Goal: Find contact information: Find contact information

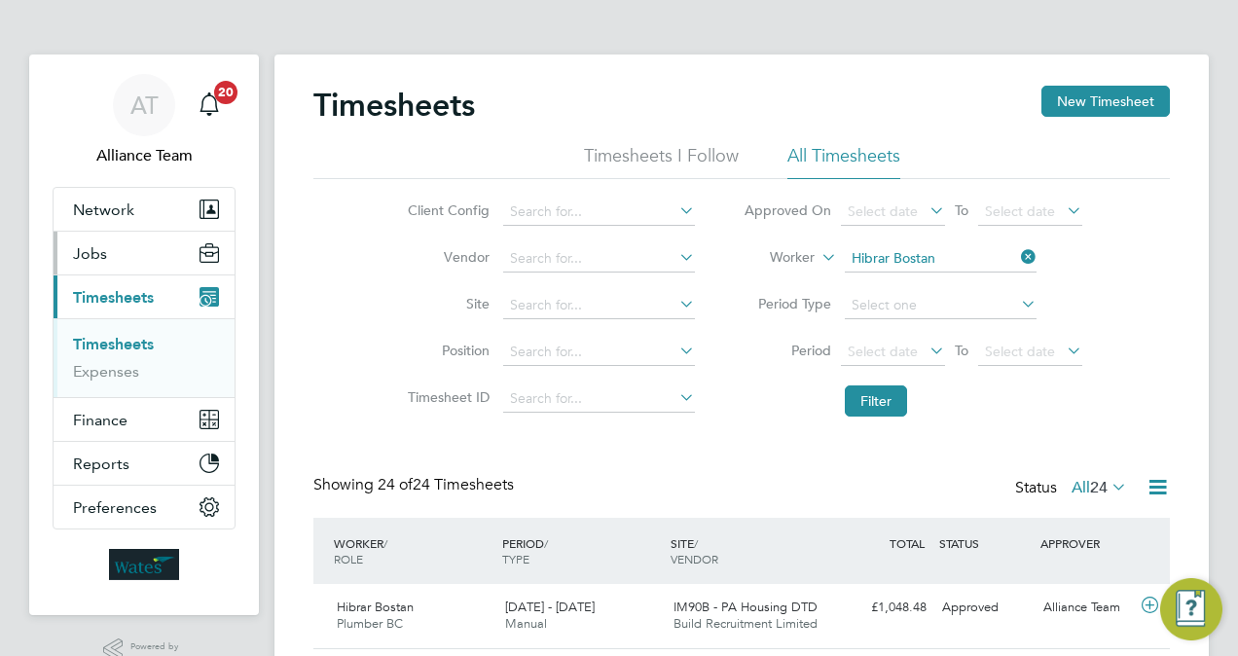
click at [123, 261] on button "Jobs" at bounding box center [144, 253] width 181 height 43
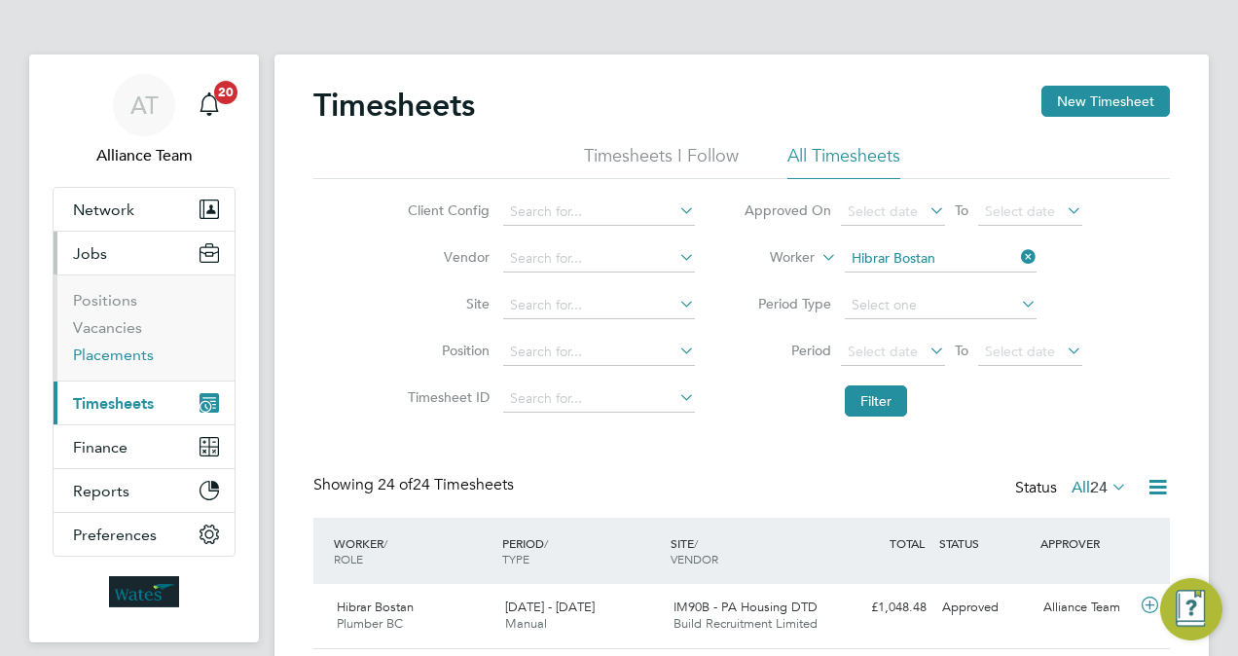
click at [131, 346] on link "Placements" at bounding box center [113, 354] width 81 height 18
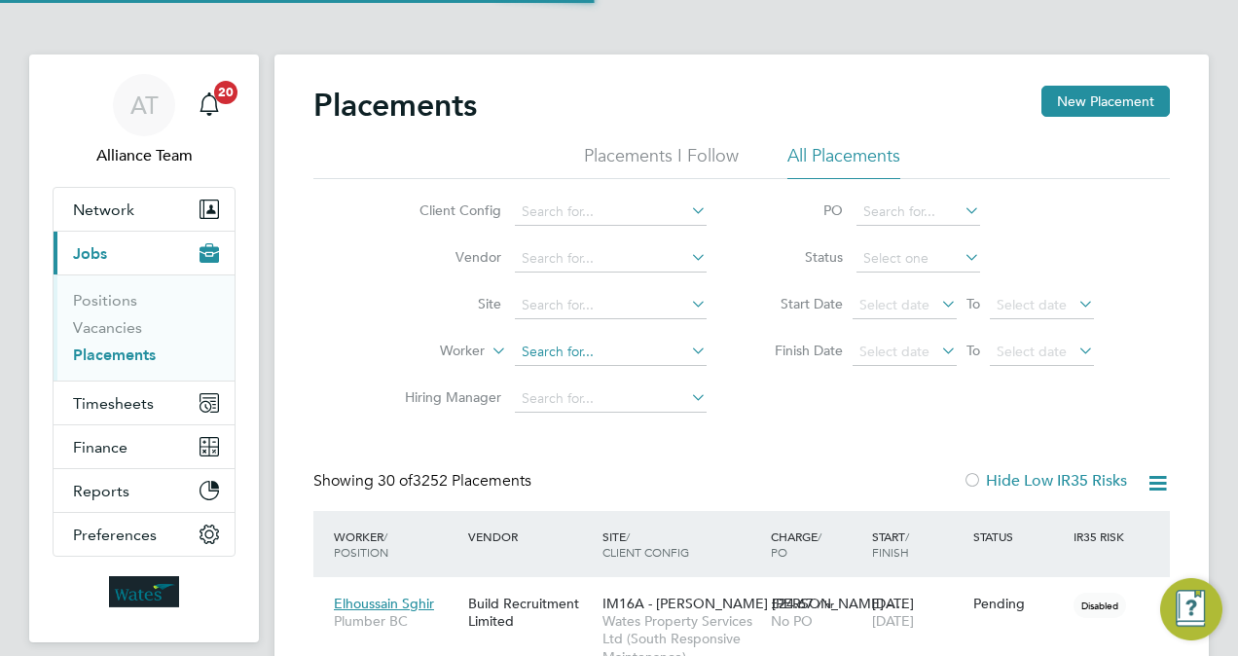
click at [588, 357] on input at bounding box center [611, 352] width 192 height 27
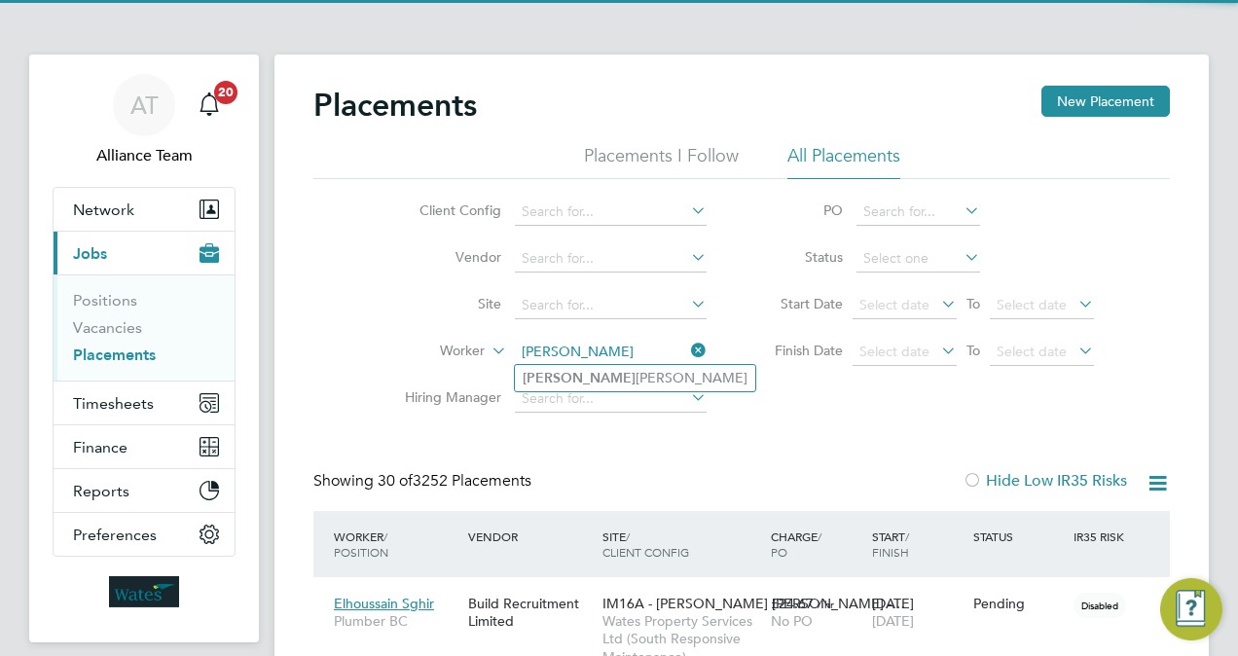
click at [640, 377] on li "Martino Morgan-Germain" at bounding box center [635, 378] width 240 height 26
type input "Martino Morgan-Germain"
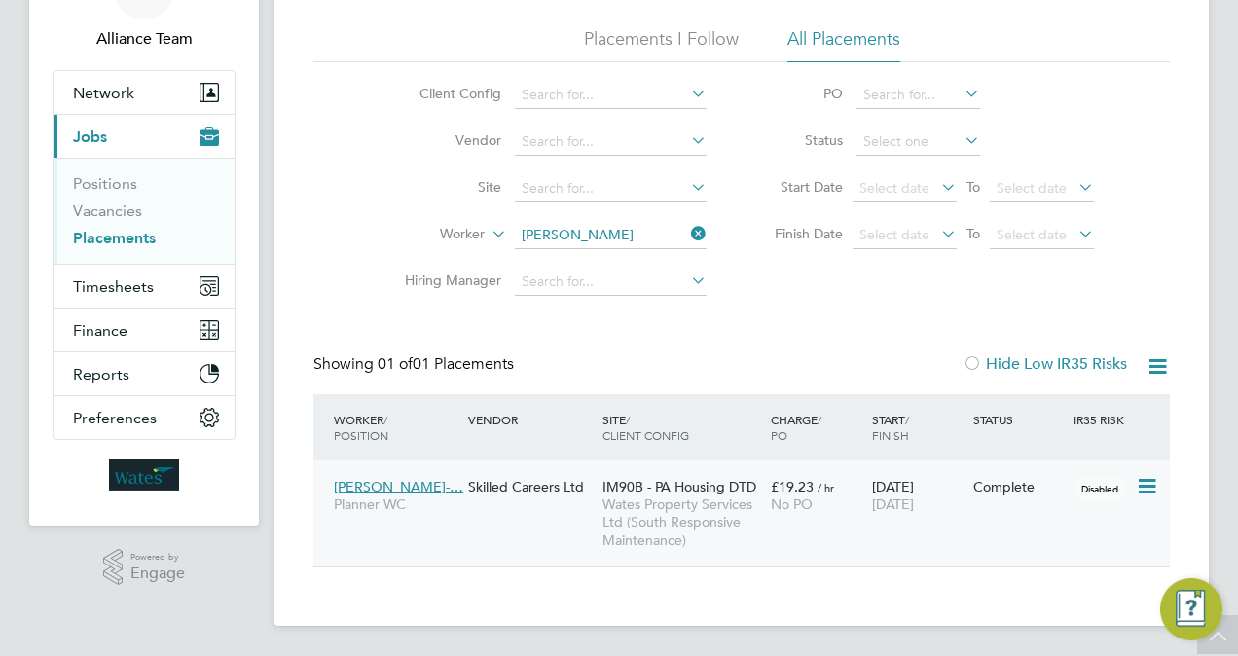
click at [865, 522] on div "Martino Morgan-… Planner WC Skilled Careers Ltd IM90B - PA Housing DTD Wates Pr…" at bounding box center [741, 513] width 856 height 106
click at [912, 490] on div "09 Dec 2024 12 Sep 2025" at bounding box center [917, 495] width 101 height 54
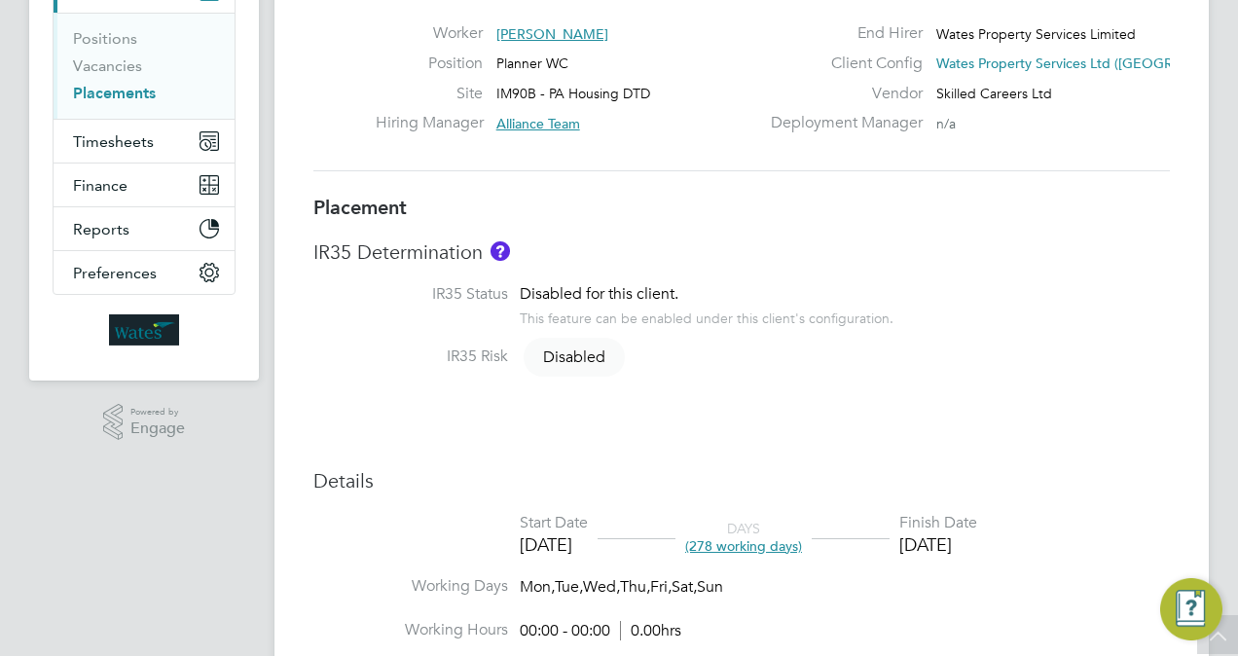
scroll to position [12, 0]
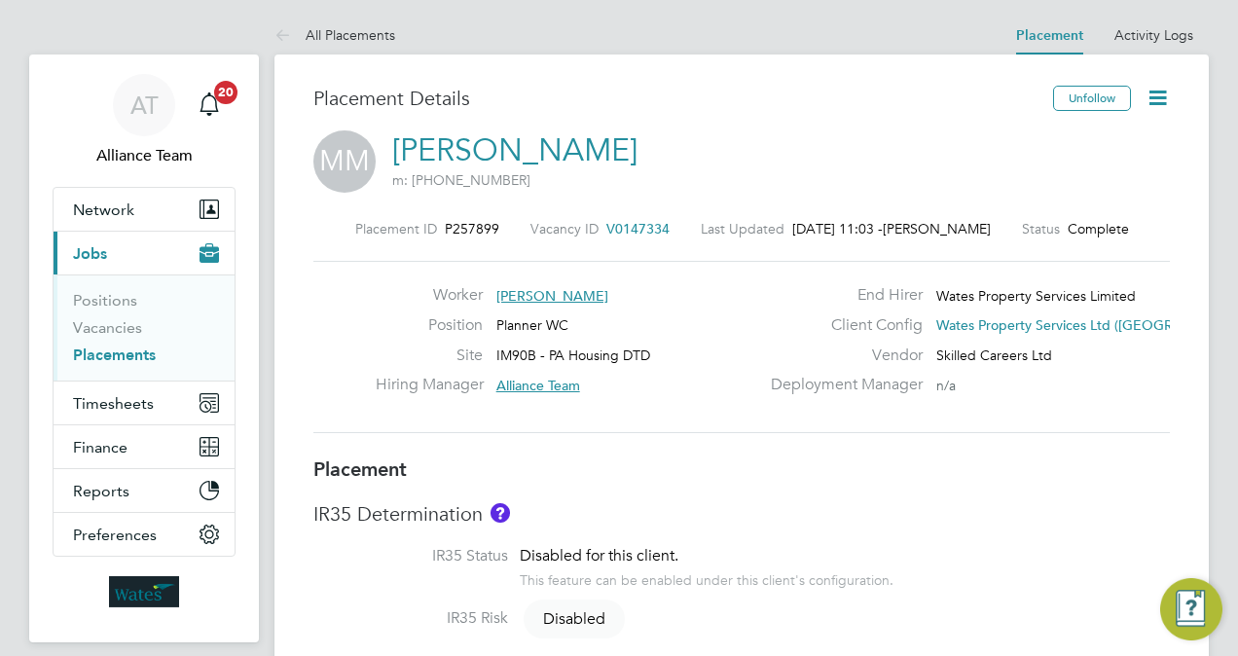
click at [136, 354] on link "Placements" at bounding box center [114, 354] width 83 height 18
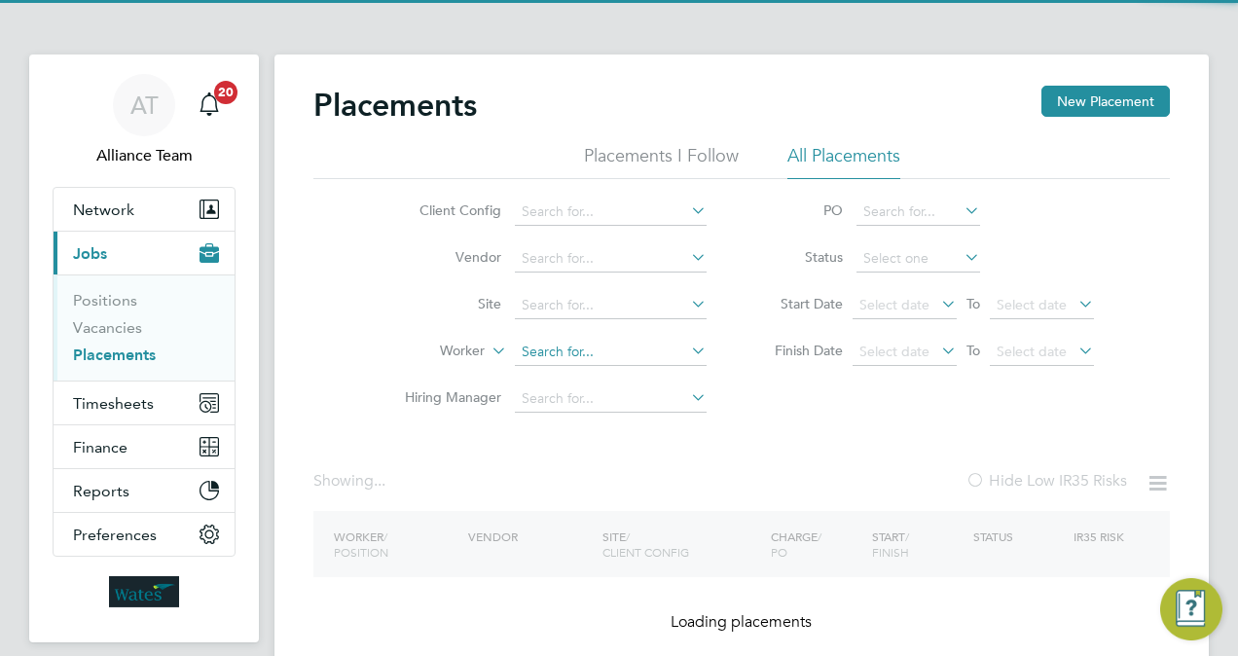
click at [574, 352] on input at bounding box center [611, 352] width 192 height 27
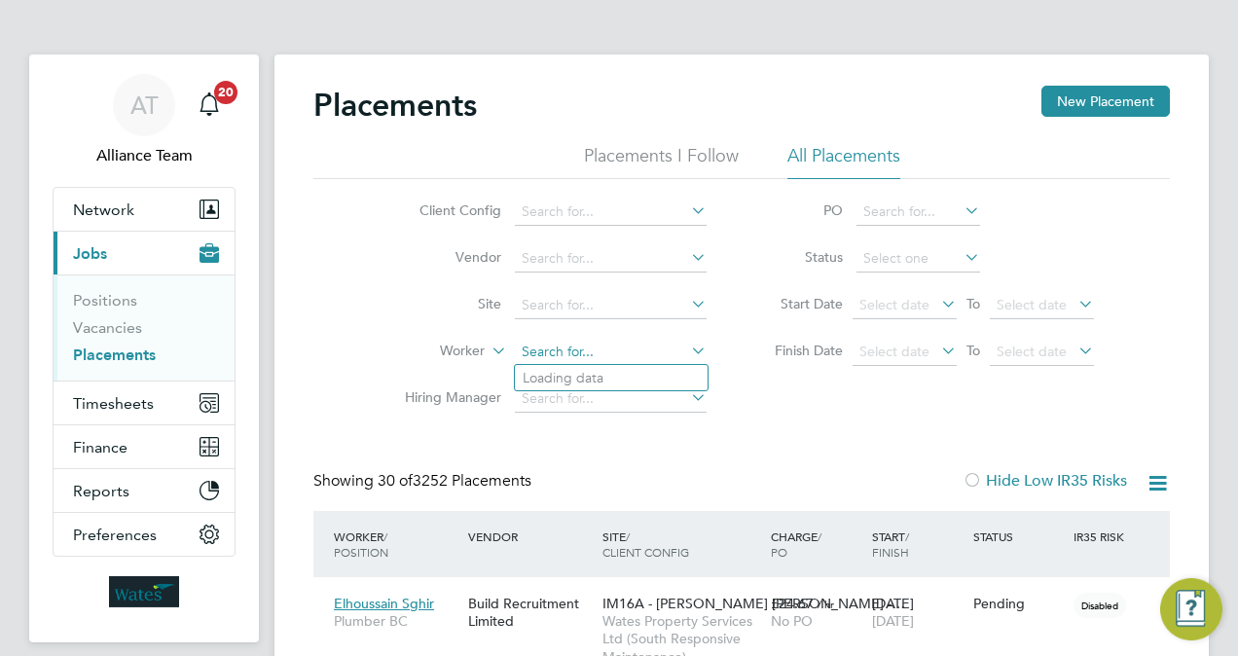
scroll to position [74, 135]
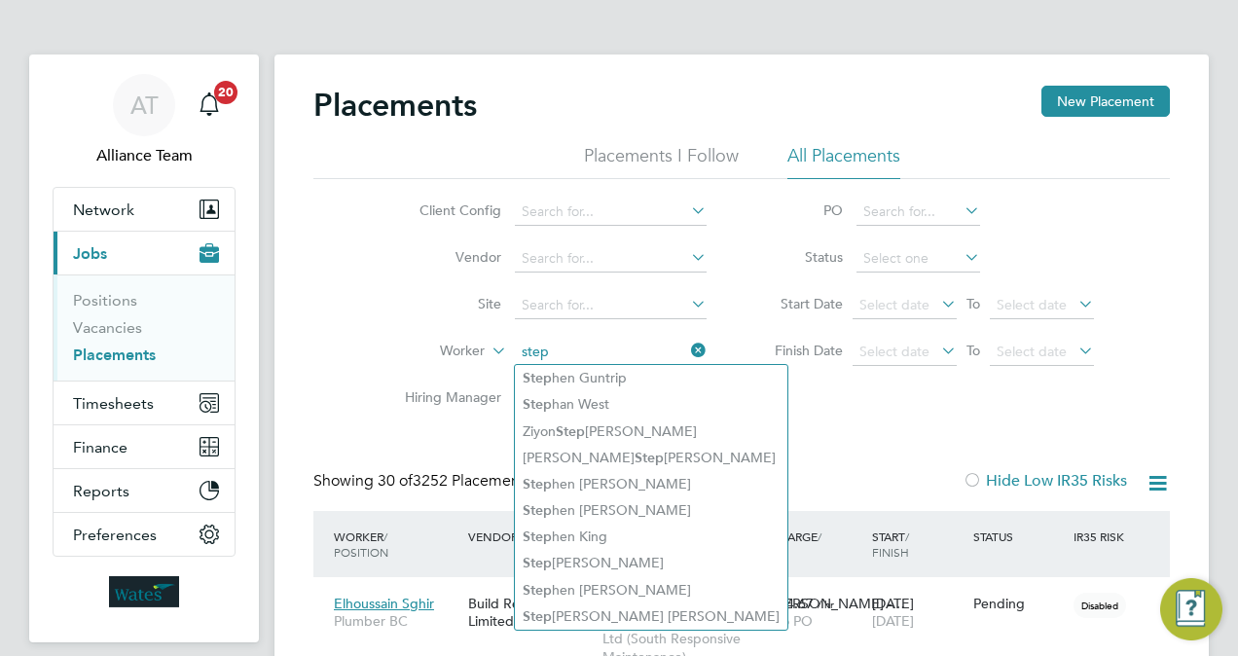
type input "step"
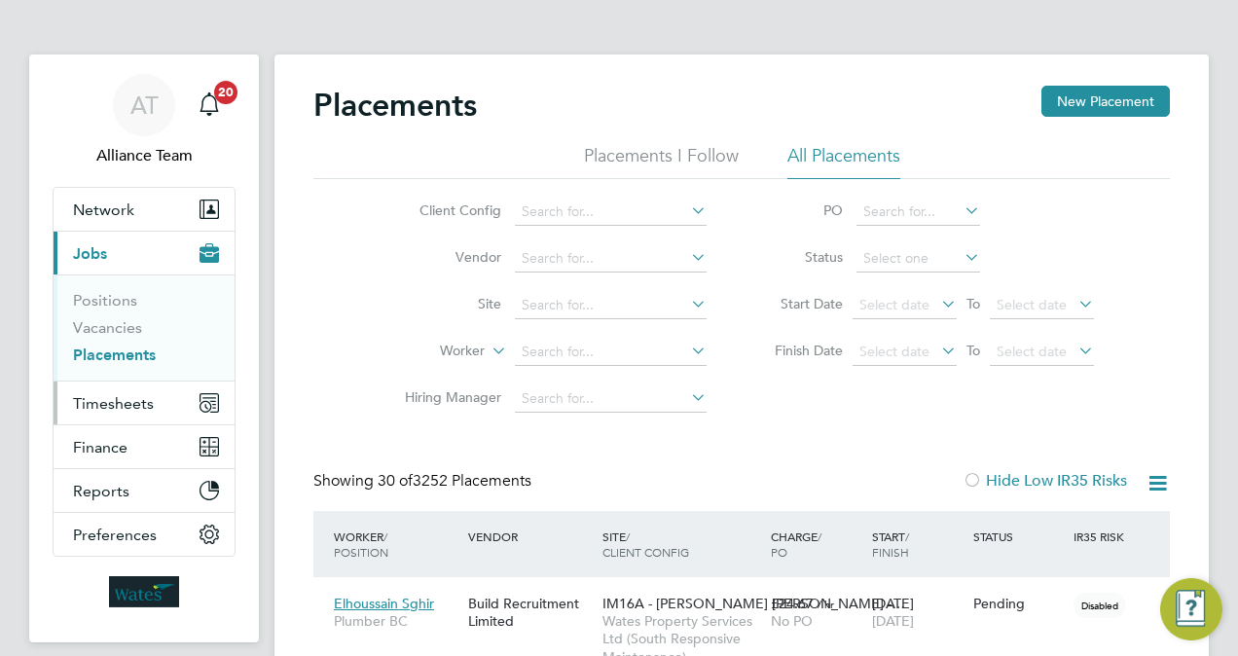
click at [126, 403] on span "Timesheets" at bounding box center [113, 403] width 81 height 18
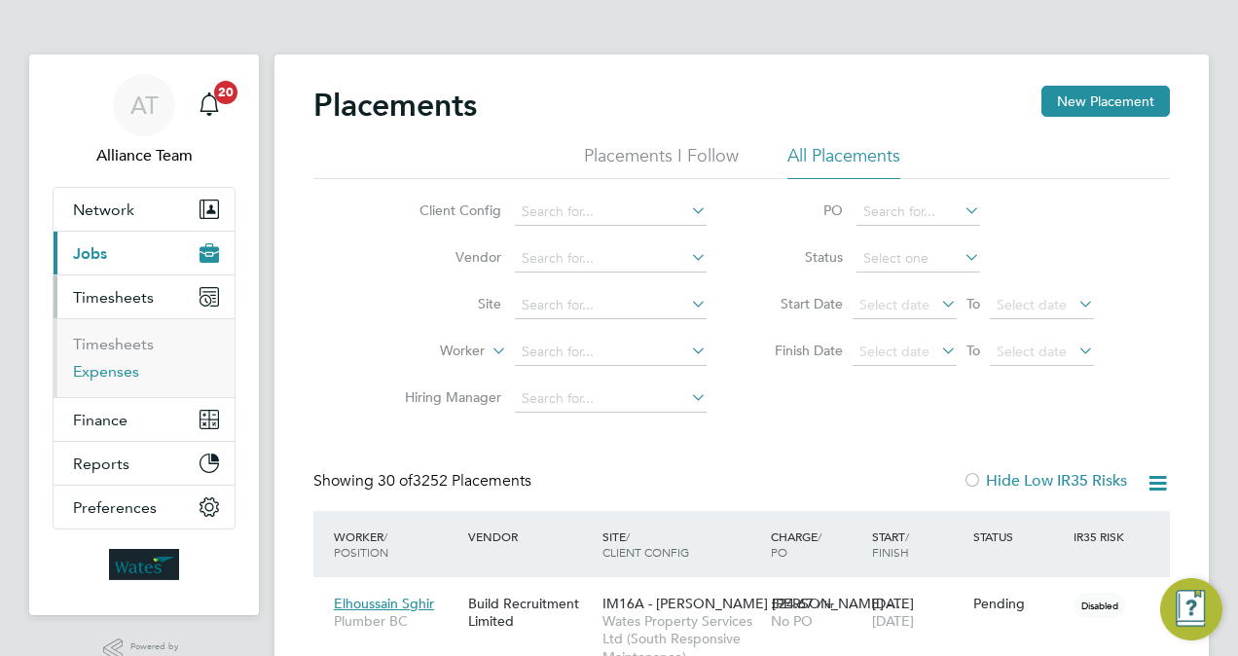
click at [105, 366] on link "Expenses" at bounding box center [106, 371] width 66 height 18
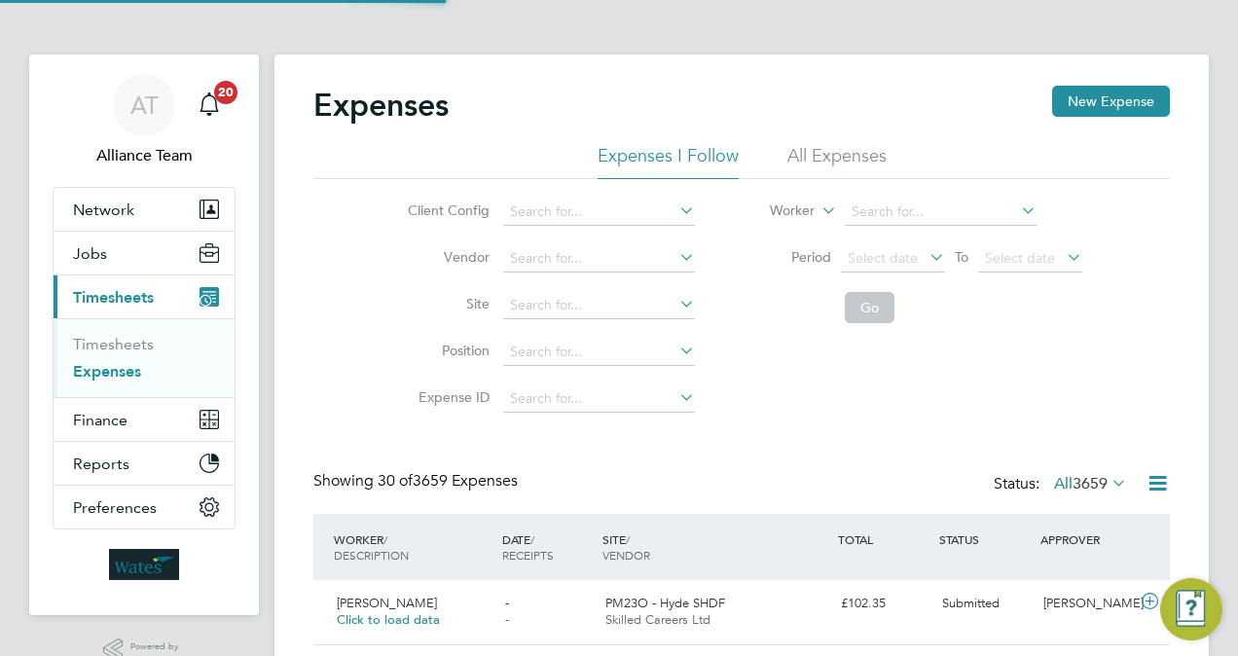
scroll to position [50, 168]
click at [866, 350] on div "Client Config Vendor Site Position Expense ID Worker Period Select date To Sele…" at bounding box center [741, 300] width 856 height 243
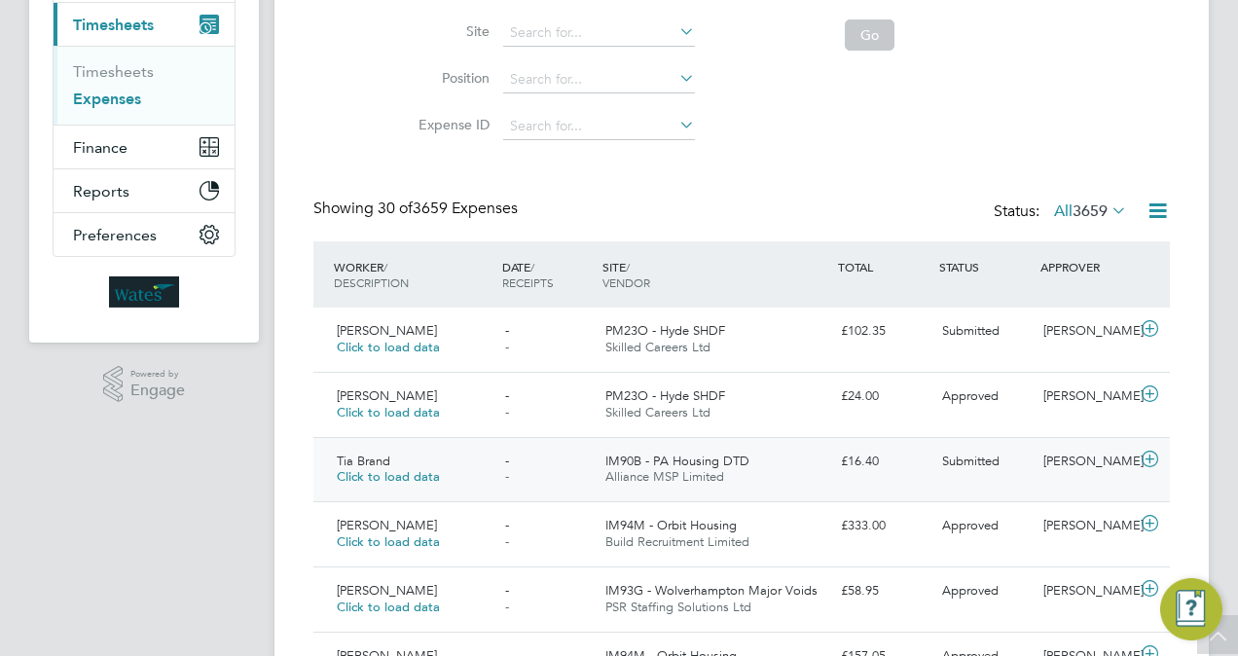
click at [977, 478] on div "Tia Brand Click to load data - - IM90B - PA Housing DTD Alliance MSP Limited £1…" at bounding box center [741, 469] width 856 height 65
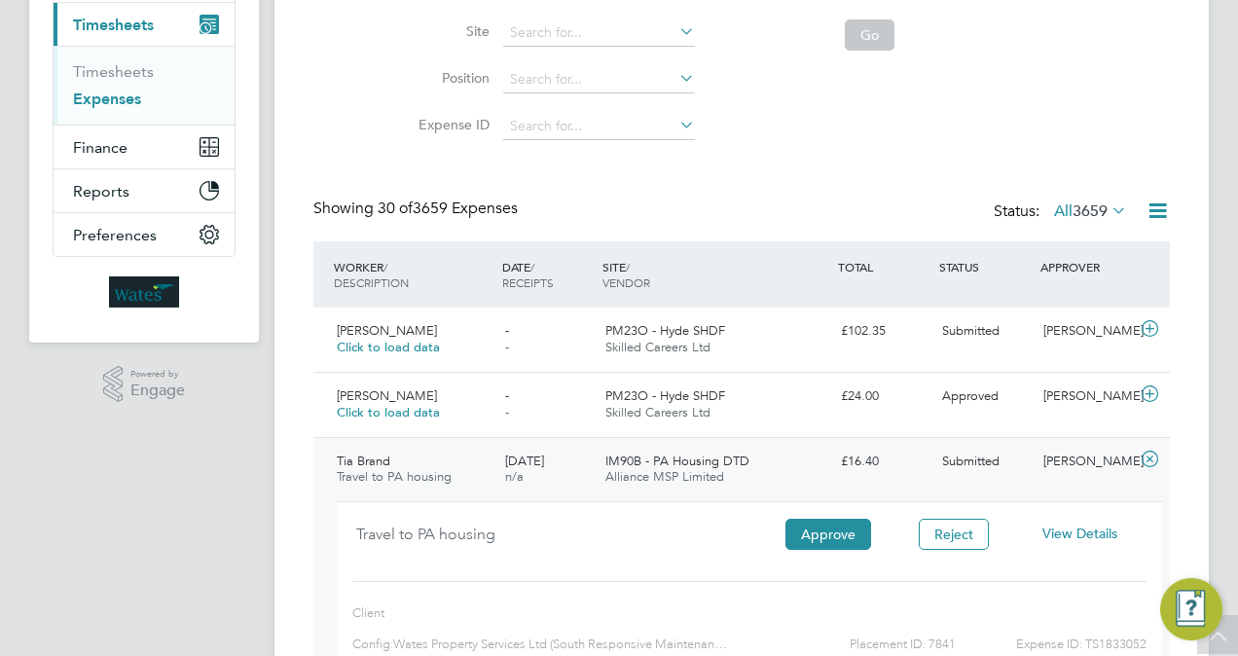
click at [1089, 536] on span "View Details" at bounding box center [1079, 533] width 75 height 18
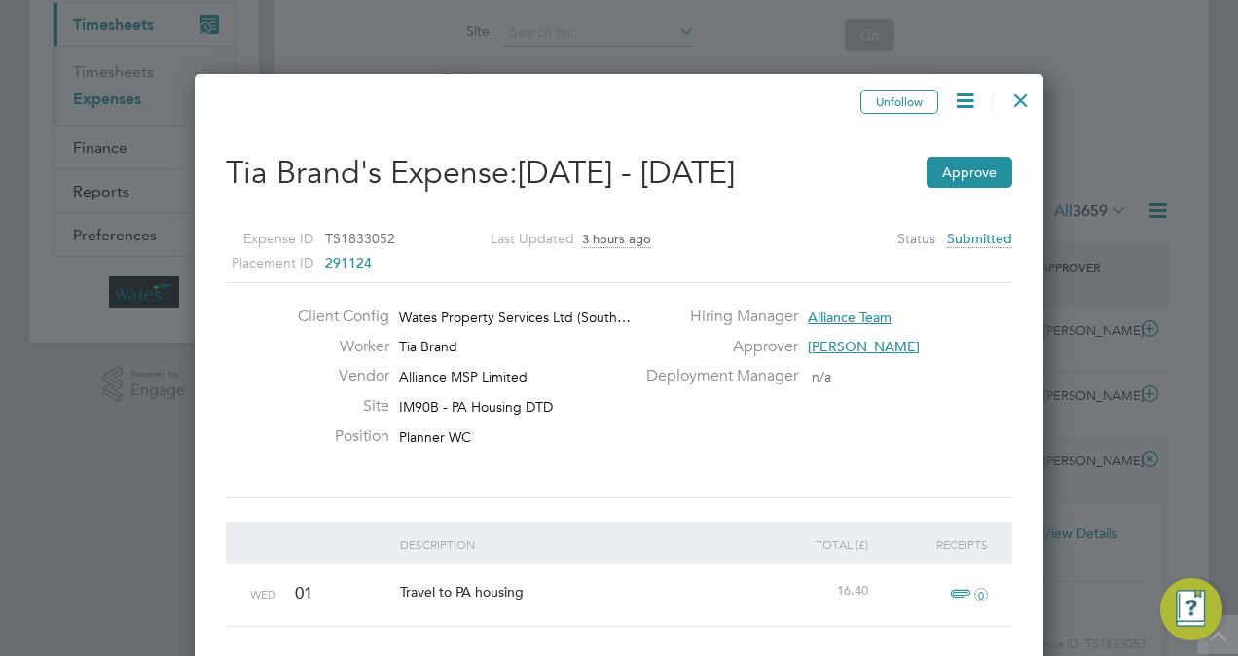
click at [957, 97] on icon at bounding box center [964, 101] width 24 height 24
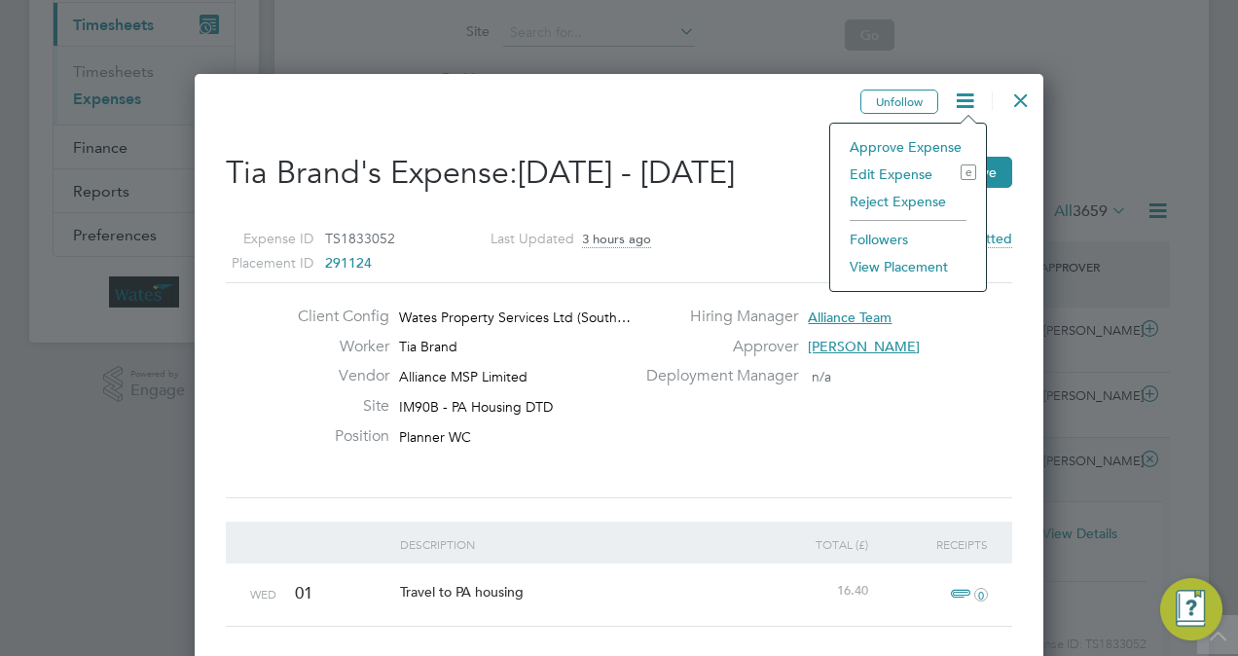
click at [887, 169] on li "Edit Expense e" at bounding box center [908, 174] width 136 height 27
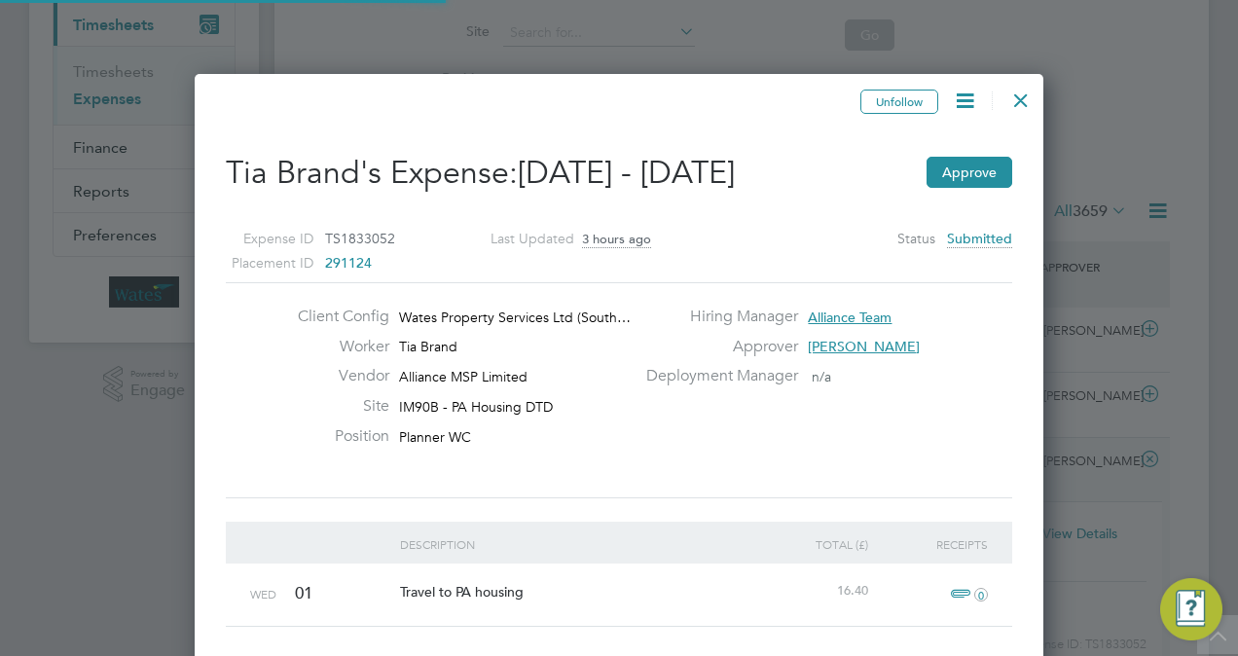
type input "Charlie-Rene Lewer"
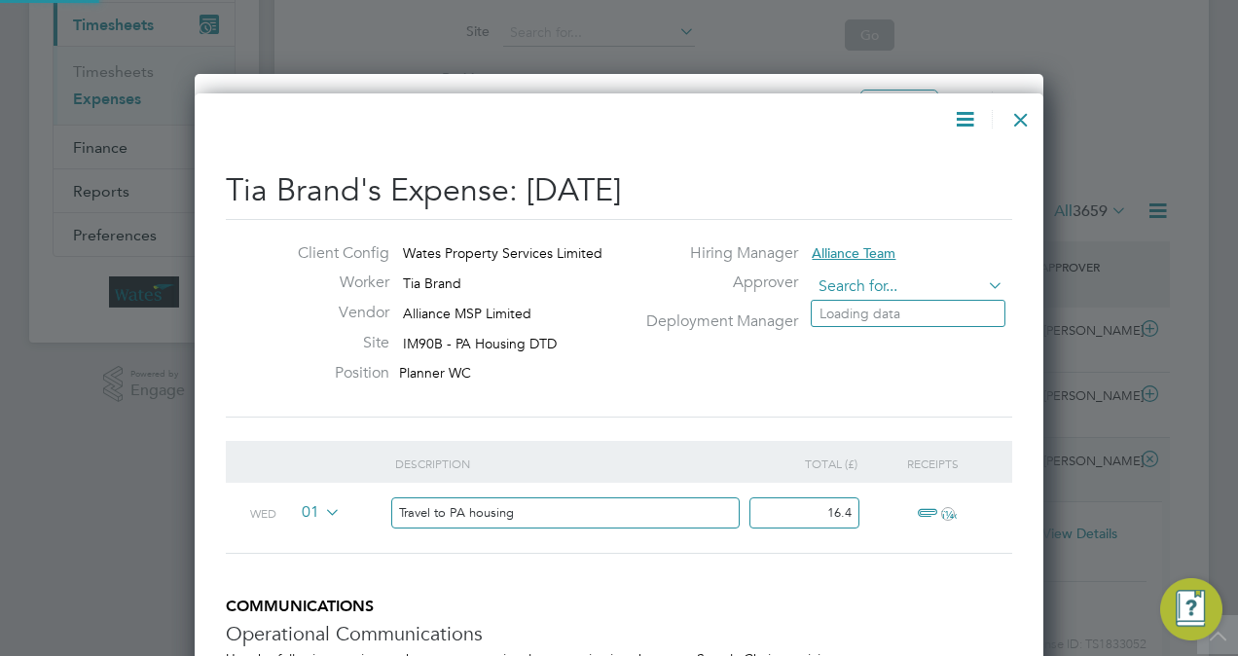
click at [916, 280] on input at bounding box center [907, 286] width 192 height 29
click at [888, 333] on li "Jamie Evenden" at bounding box center [931, 340] width 240 height 26
type input "Jamie Evenden"
click at [821, 378] on div "Client Config Wates Property Services Limited Worker Tia Brand Vendor Alliance …" at bounding box center [619, 318] width 802 height 150
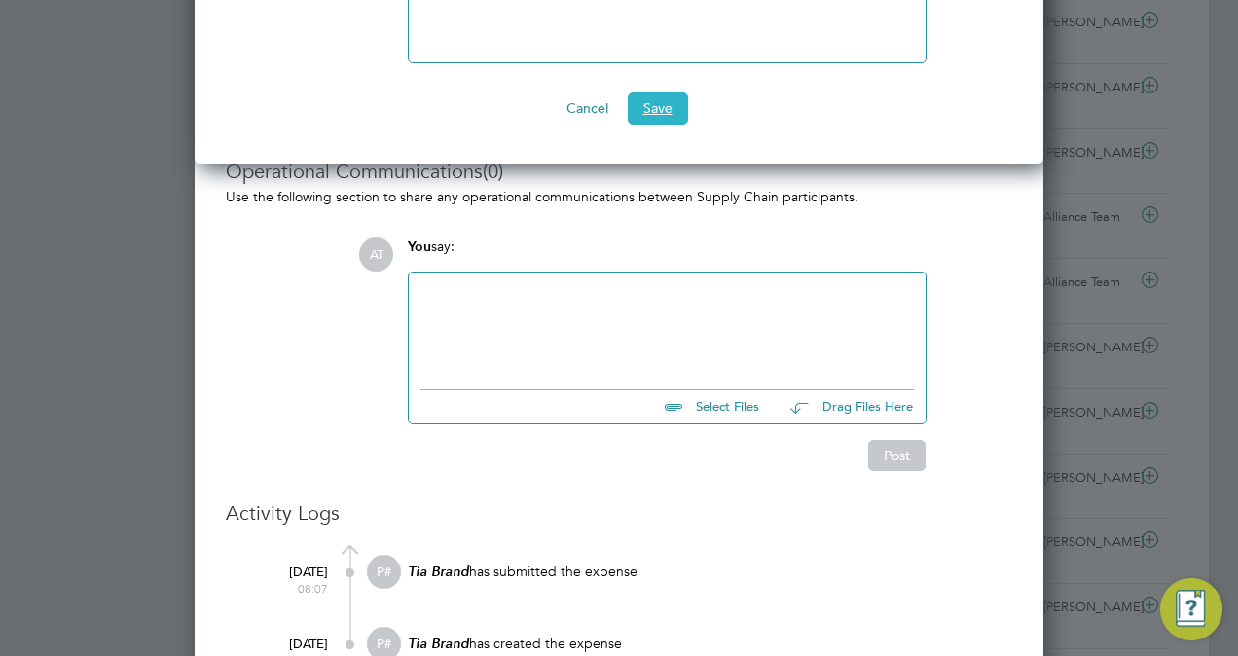
click at [665, 99] on button "Save" at bounding box center [658, 107] width 60 height 31
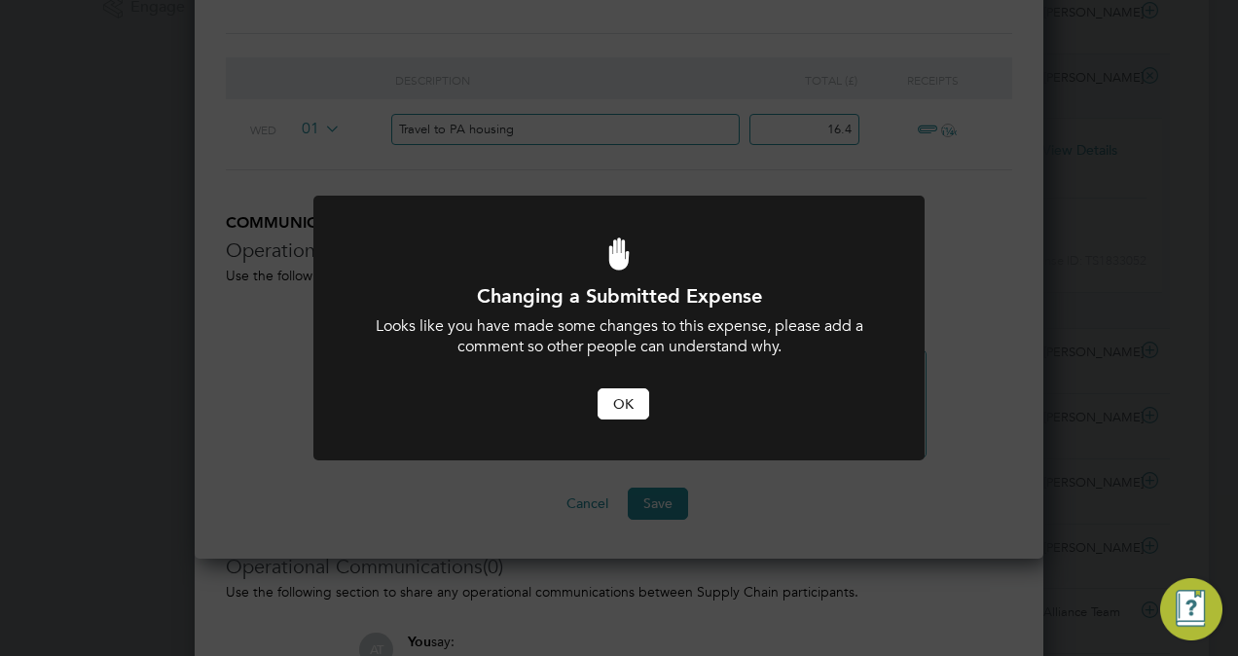
click at [638, 390] on button "OK" at bounding box center [623, 403] width 52 height 31
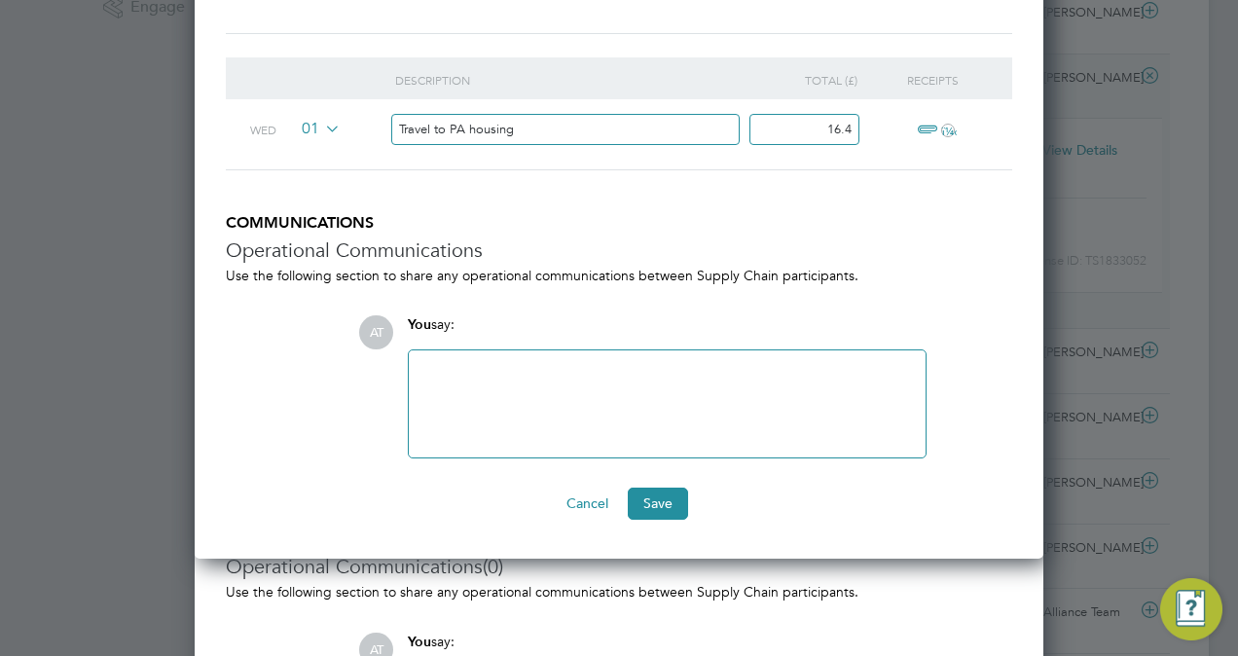
click at [561, 365] on div at bounding box center [666, 404] width 493 height 84
click at [668, 506] on button "Save" at bounding box center [658, 502] width 60 height 31
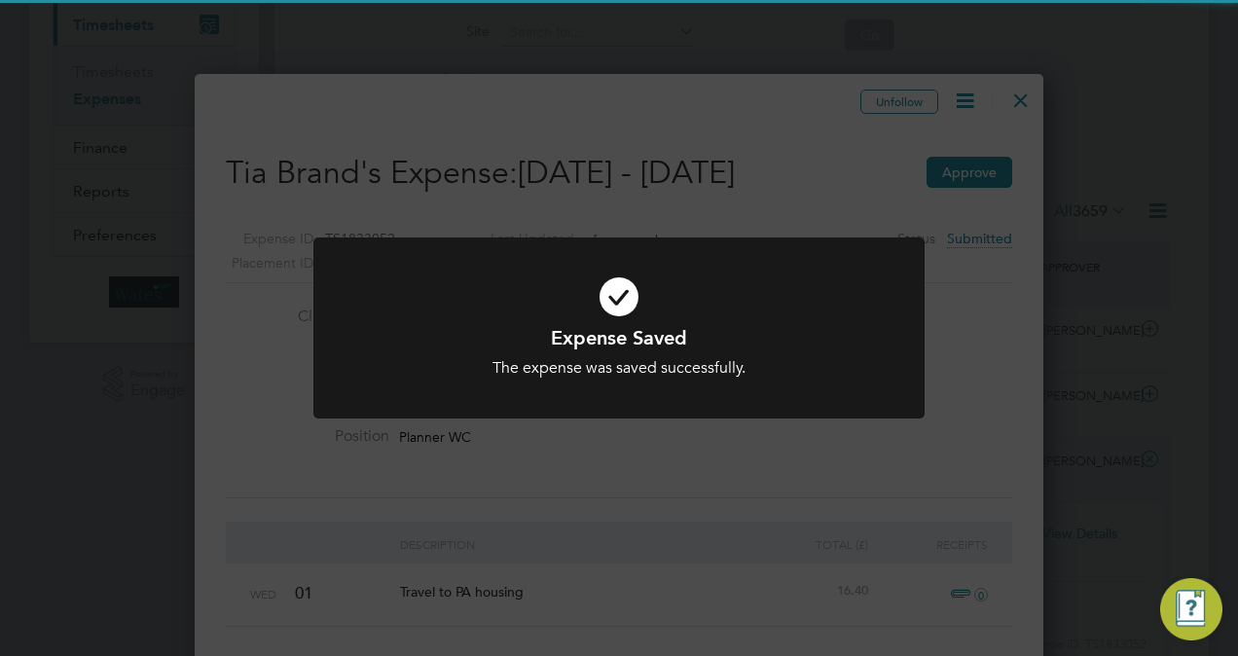
click at [803, 43] on div "Expense Saved The expense was saved successfully. Cancel Okay" at bounding box center [619, 328] width 1238 height 656
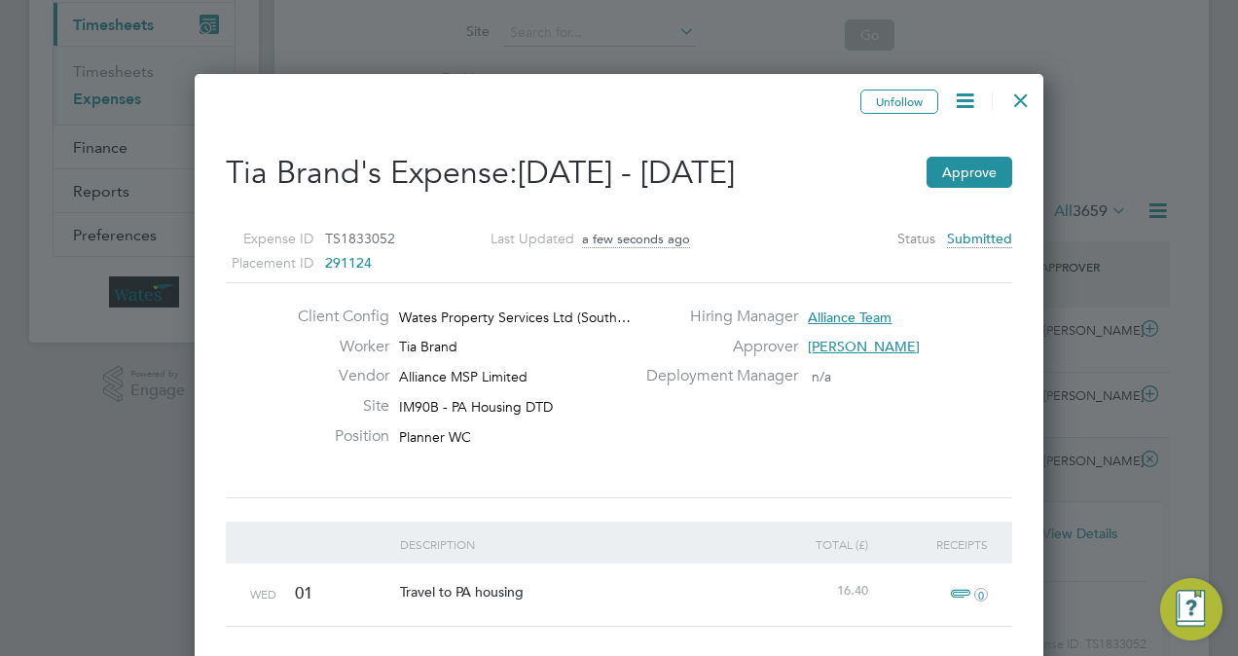
click at [1026, 107] on div at bounding box center [1020, 95] width 35 height 35
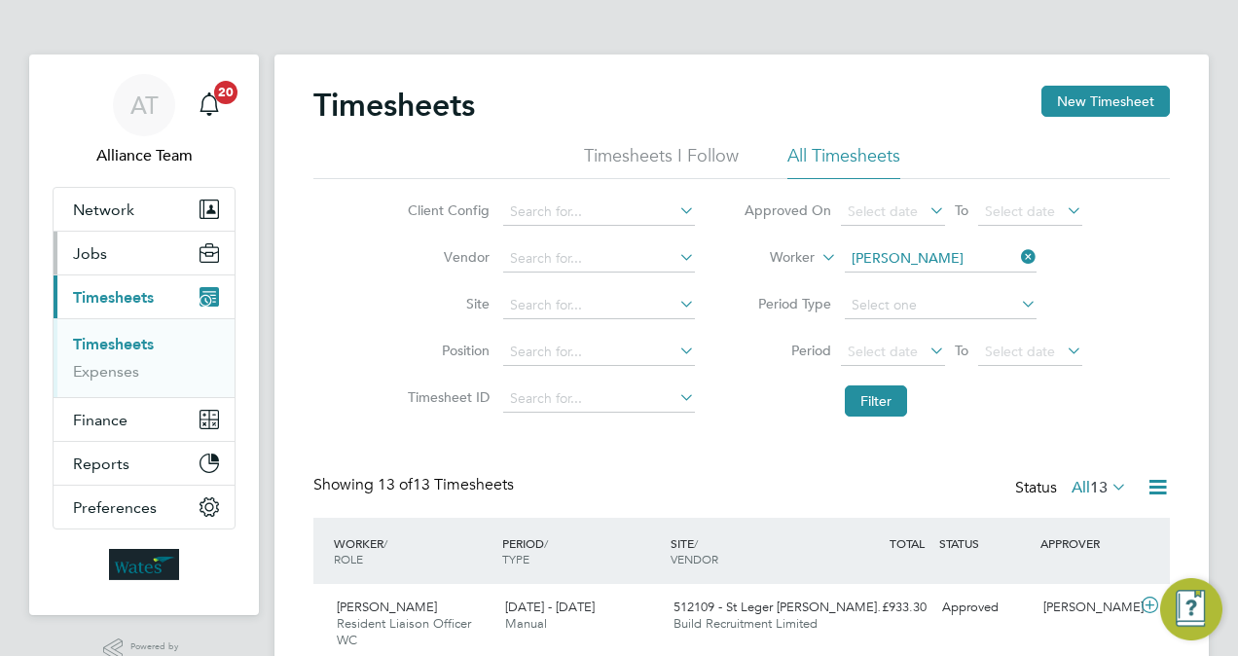
click at [140, 254] on button "Jobs" at bounding box center [144, 253] width 181 height 43
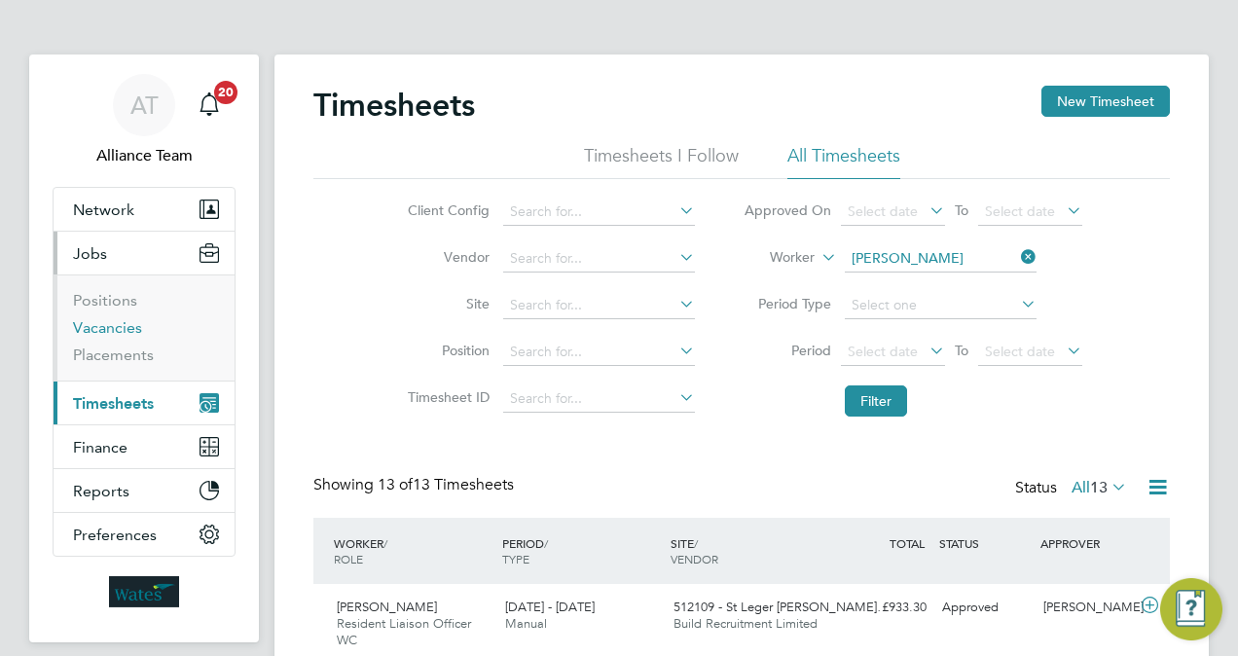
click at [125, 333] on link "Vacancies" at bounding box center [107, 327] width 69 height 18
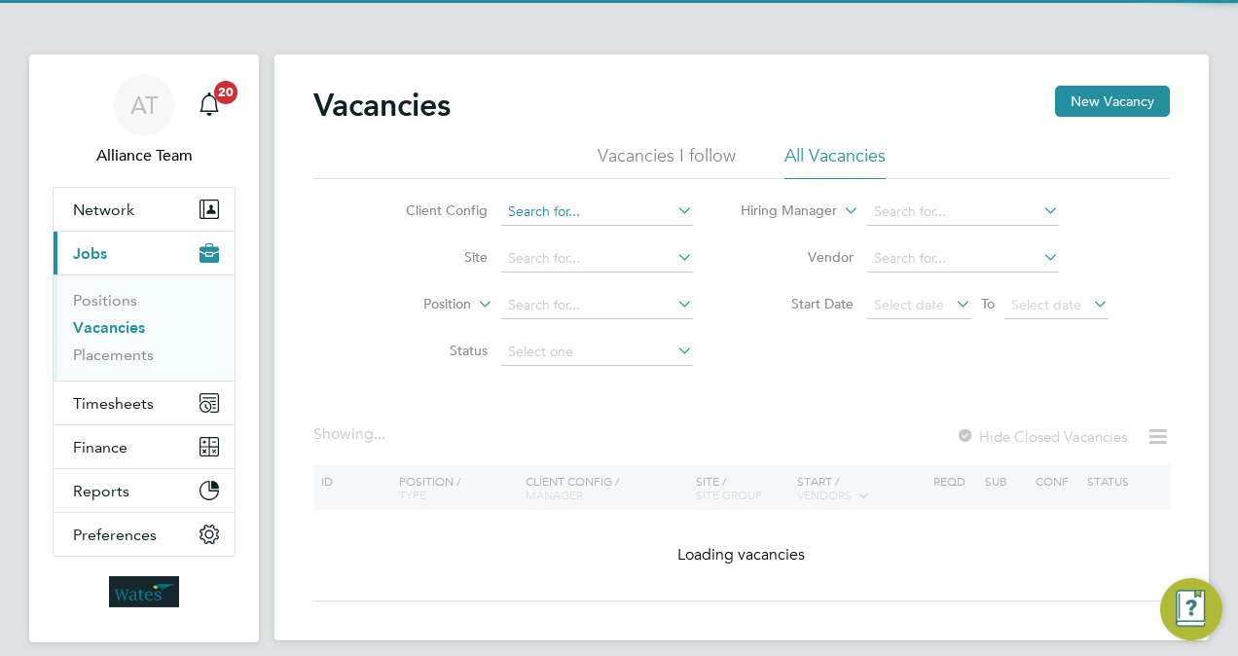
click at [562, 218] on input at bounding box center [597, 211] width 192 height 27
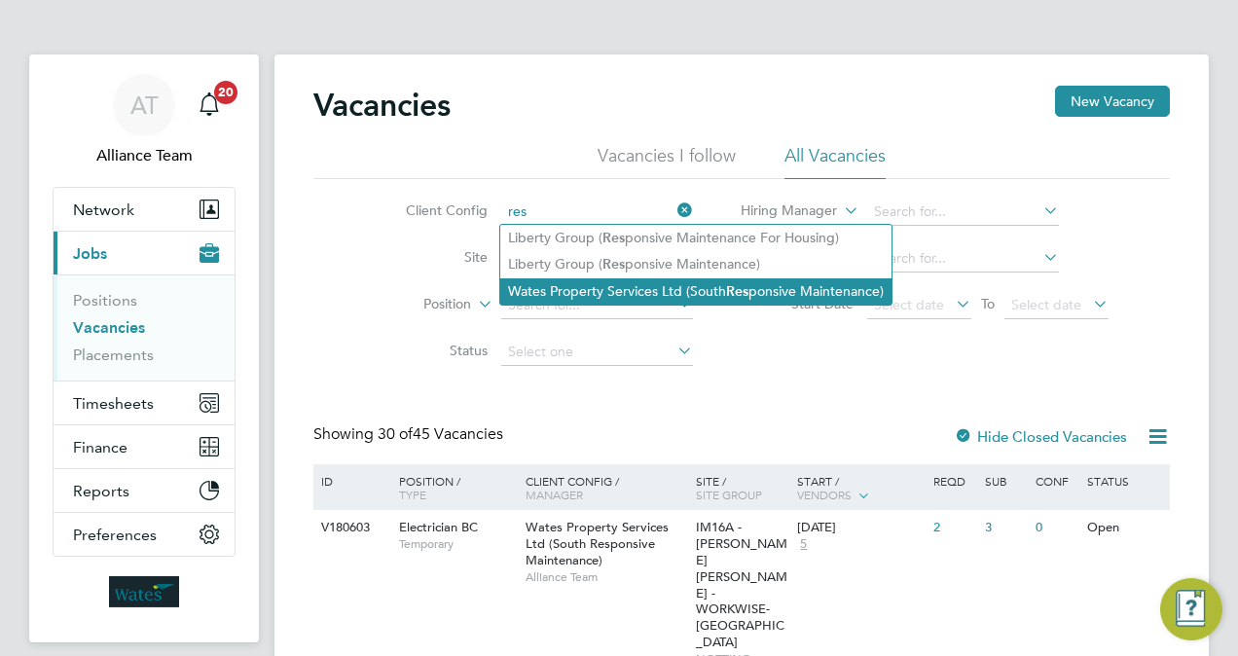
click at [714, 280] on li "Wates Property Services Ltd (South Res ponsive Maintenance)" at bounding box center [695, 291] width 391 height 26
type input "Wates Property Services Ltd (South Responsive Maintenance)"
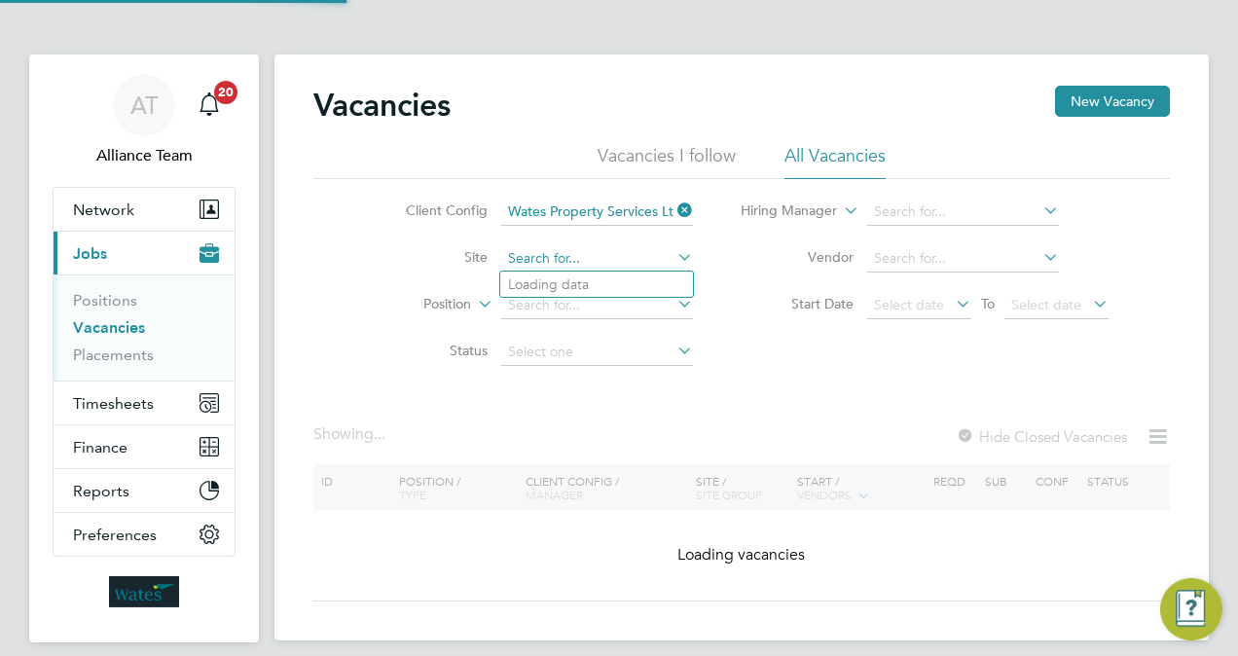
click at [548, 265] on input at bounding box center [597, 258] width 192 height 27
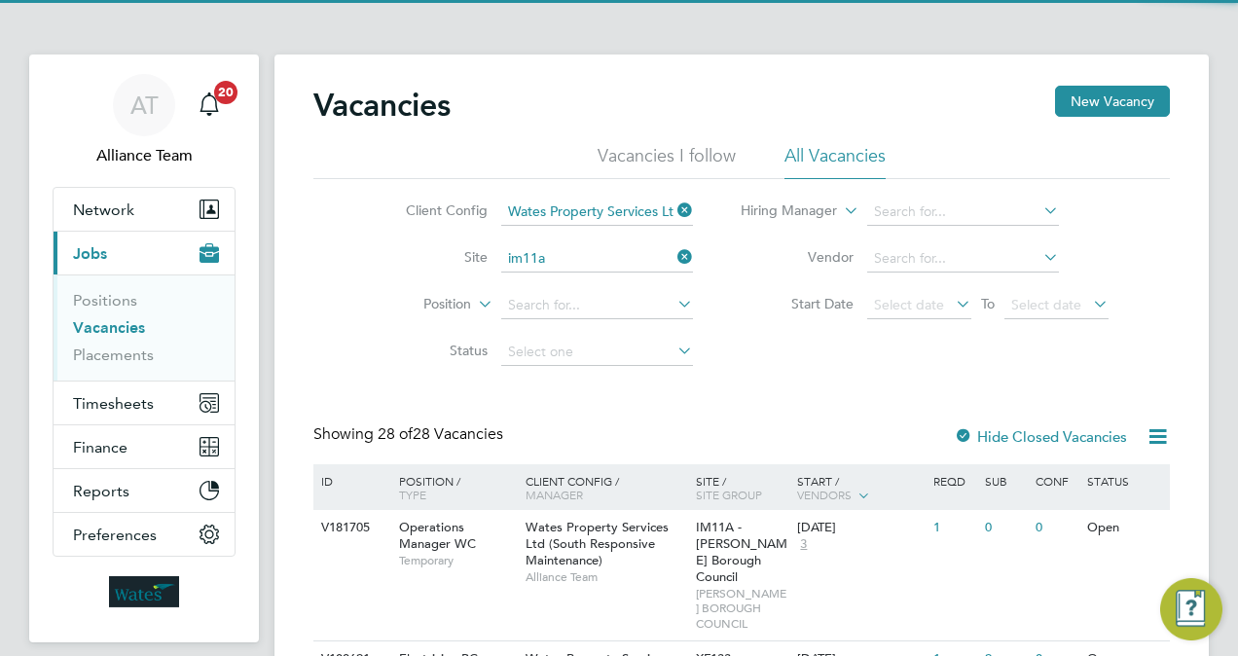
click at [573, 285] on li "IM11A - Crawley Borough Council" at bounding box center [642, 284] width 284 height 26
type input "IM11A - [PERSON_NAME] Borough Council"
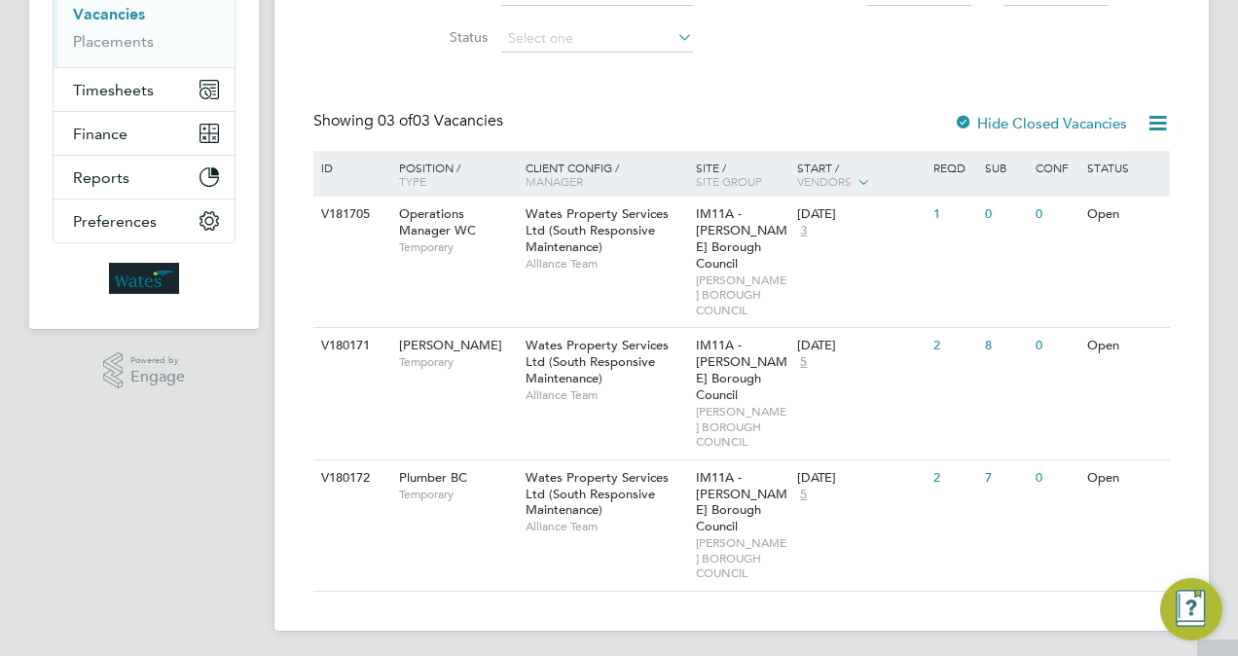
scroll to position [318, 0]
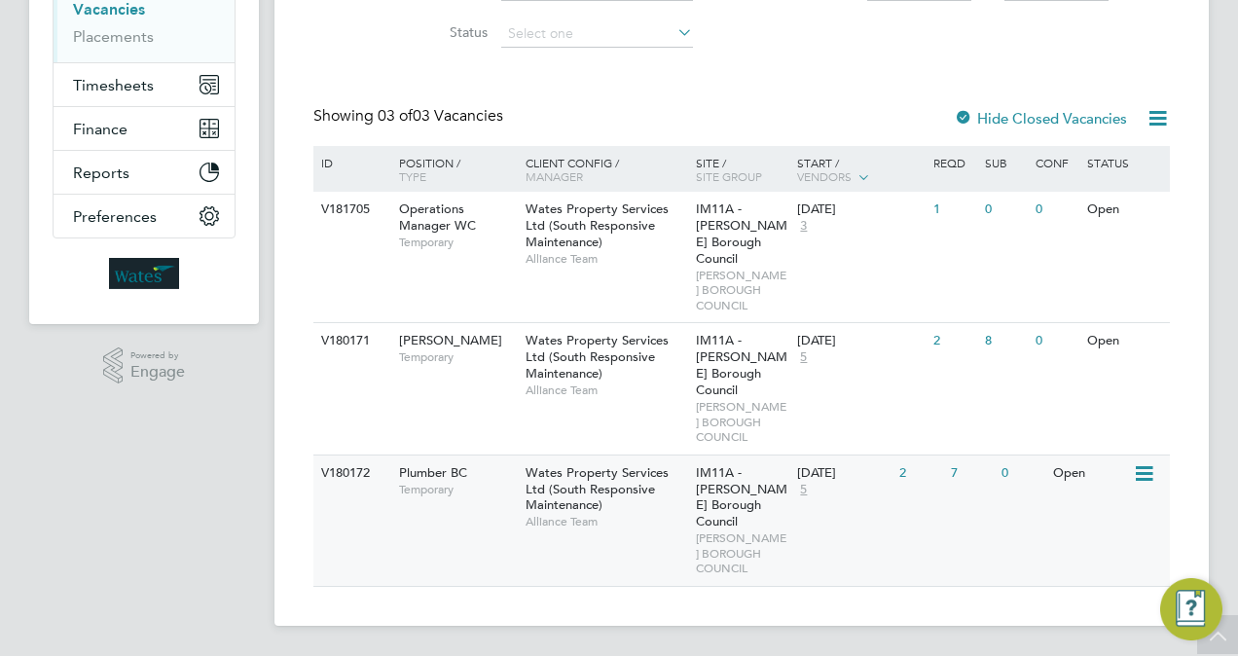
click at [628, 506] on div "Wates Property Services Ltd (South Responsive Maintenance) Alliance Team" at bounding box center [606, 497] width 170 height 84
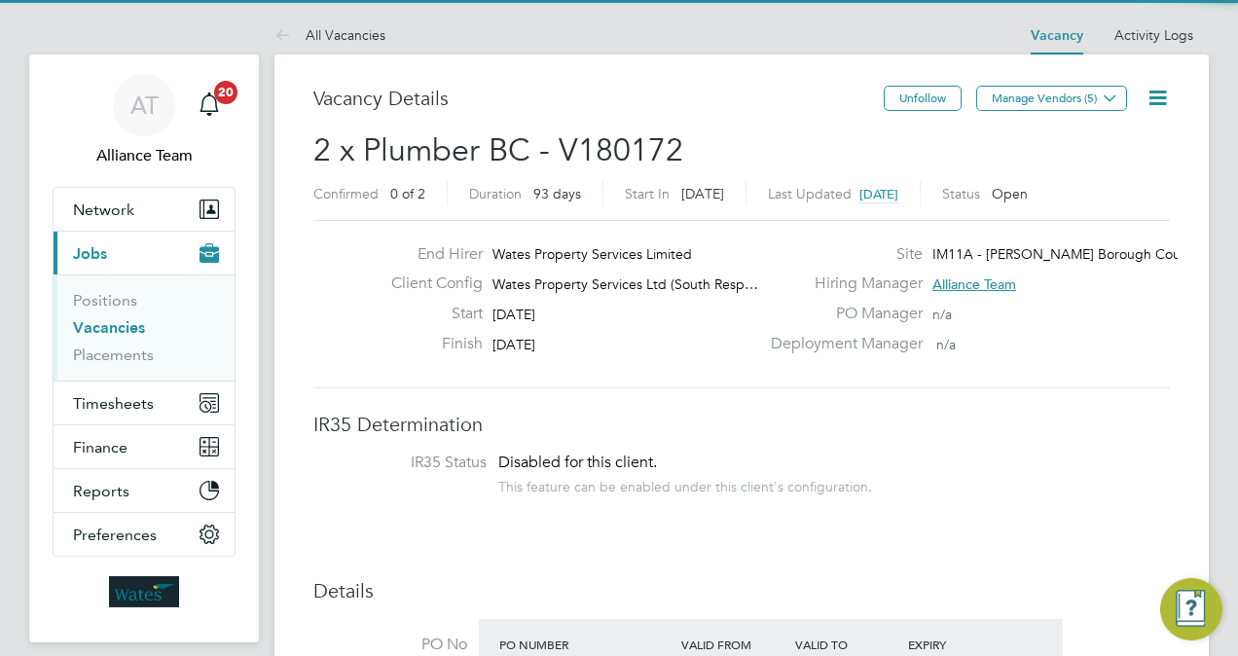
click at [1149, 91] on icon at bounding box center [1157, 98] width 24 height 24
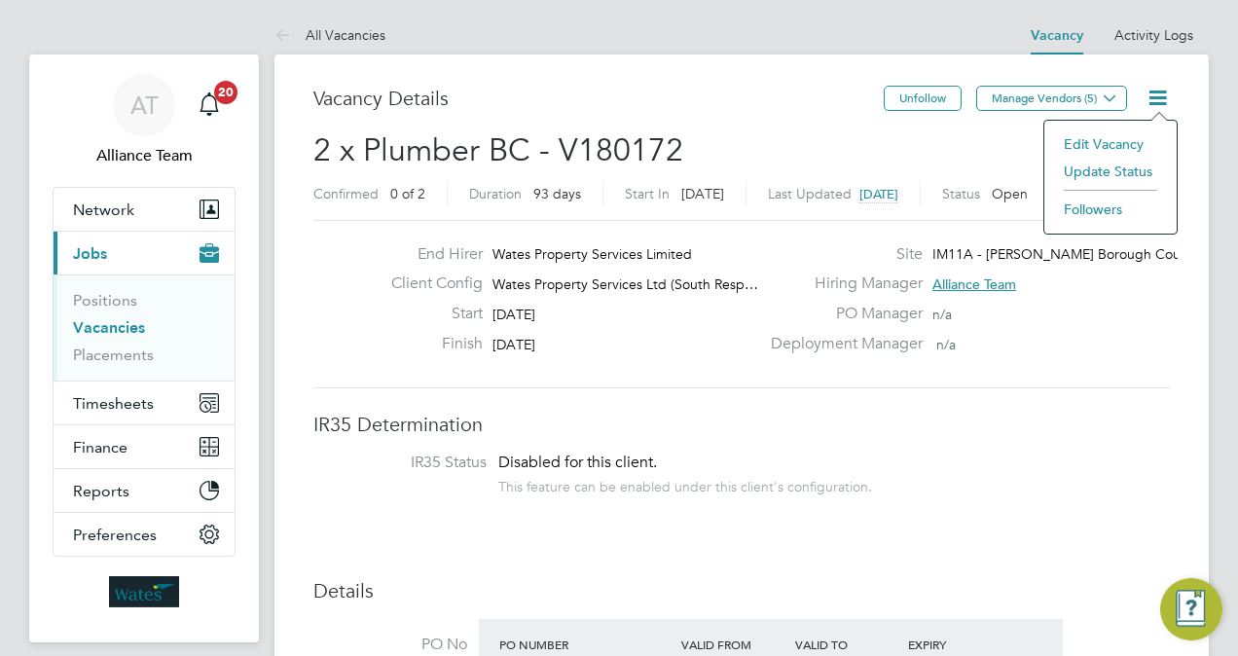
click at [1105, 202] on li "Followers" at bounding box center [1110, 209] width 113 height 27
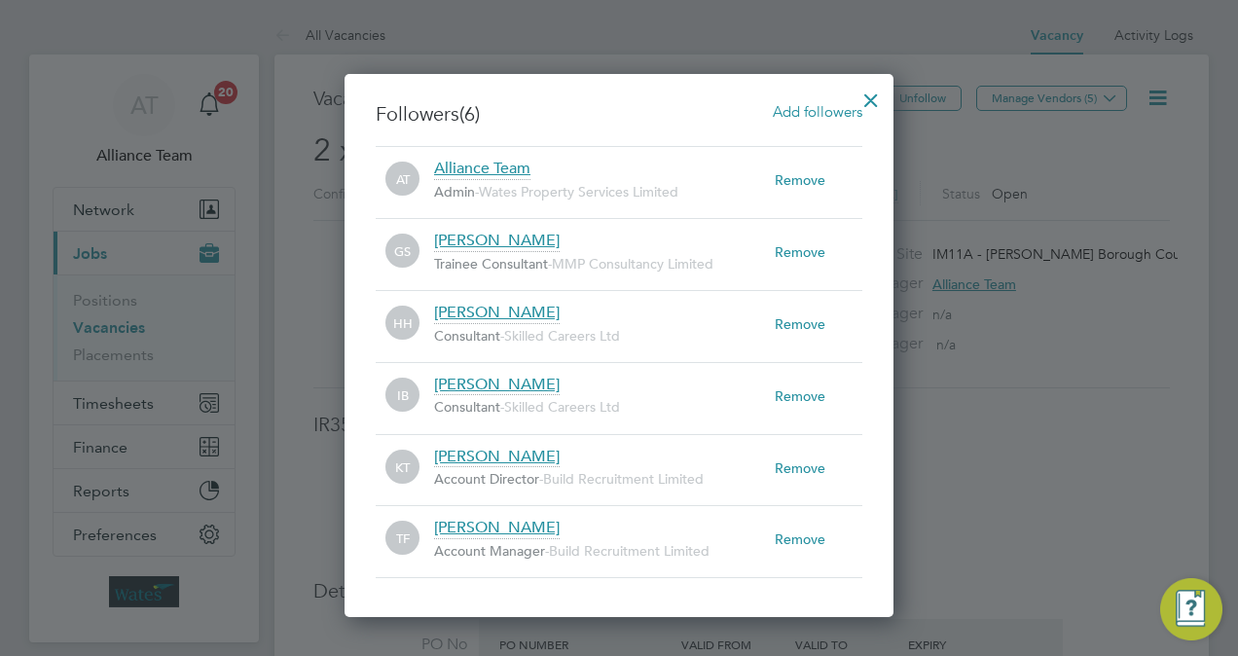
click at [815, 107] on span "Add followers" at bounding box center [817, 111] width 90 height 18
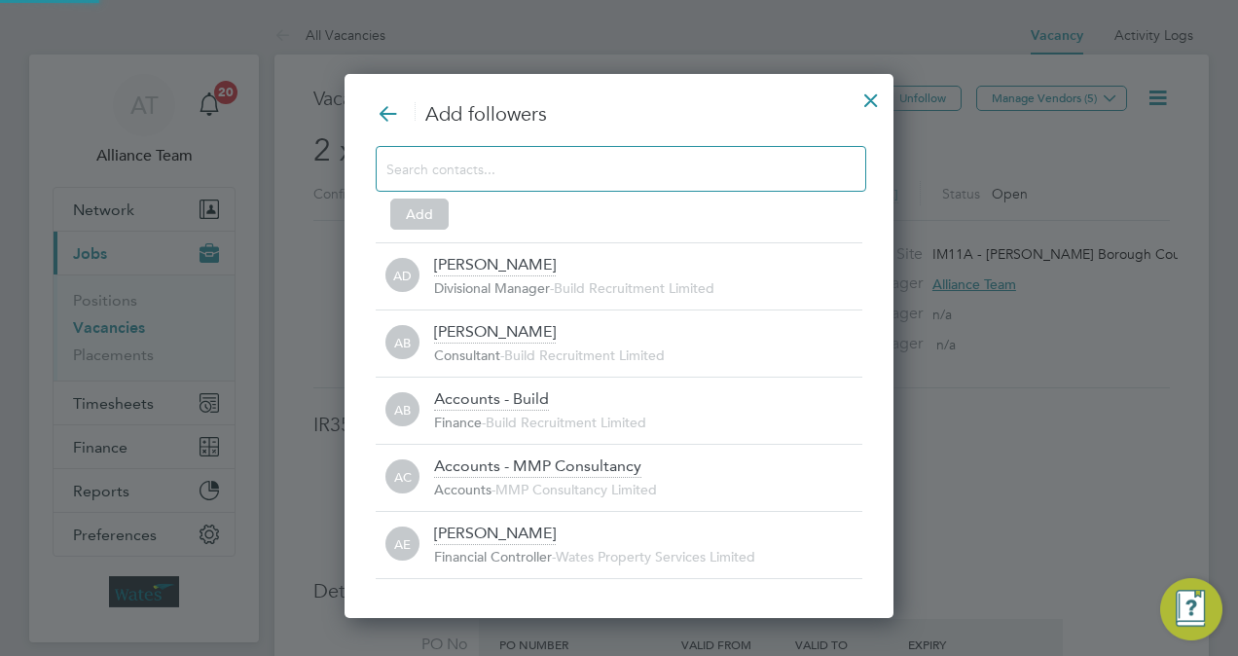
click at [580, 175] on input at bounding box center [605, 168] width 438 height 25
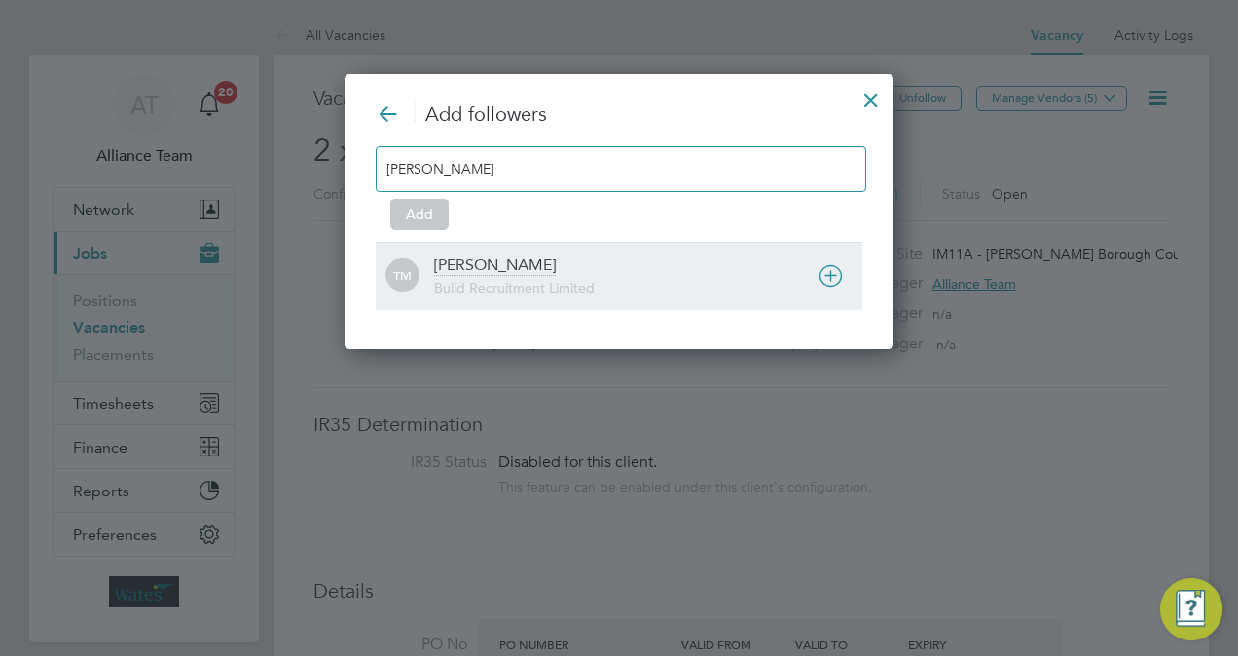
type input "tom mo"
click at [567, 270] on div "Tom Morgan Build Recruitment Limited" at bounding box center [648, 276] width 428 height 43
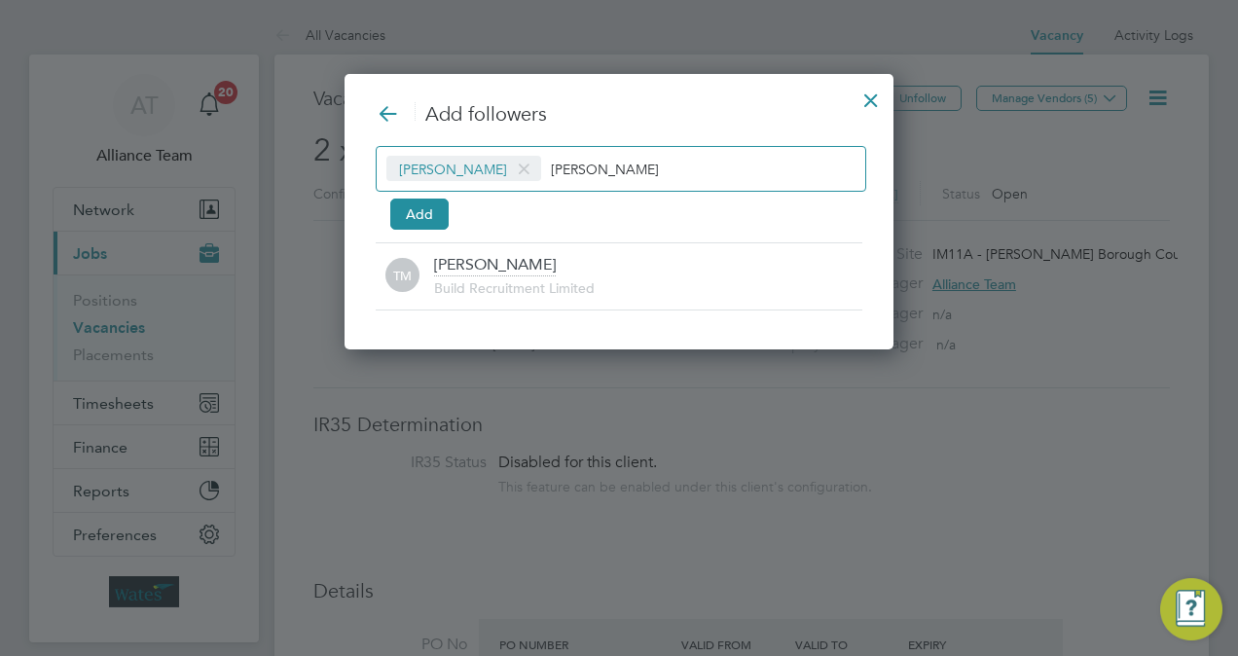
click at [427, 232] on div "Add followers Tom Morgan tom mo Add TM Tom Morgan Build Recruitment Limited" at bounding box center [619, 205] width 486 height 209
click at [424, 216] on button "Add" at bounding box center [419, 213] width 58 height 31
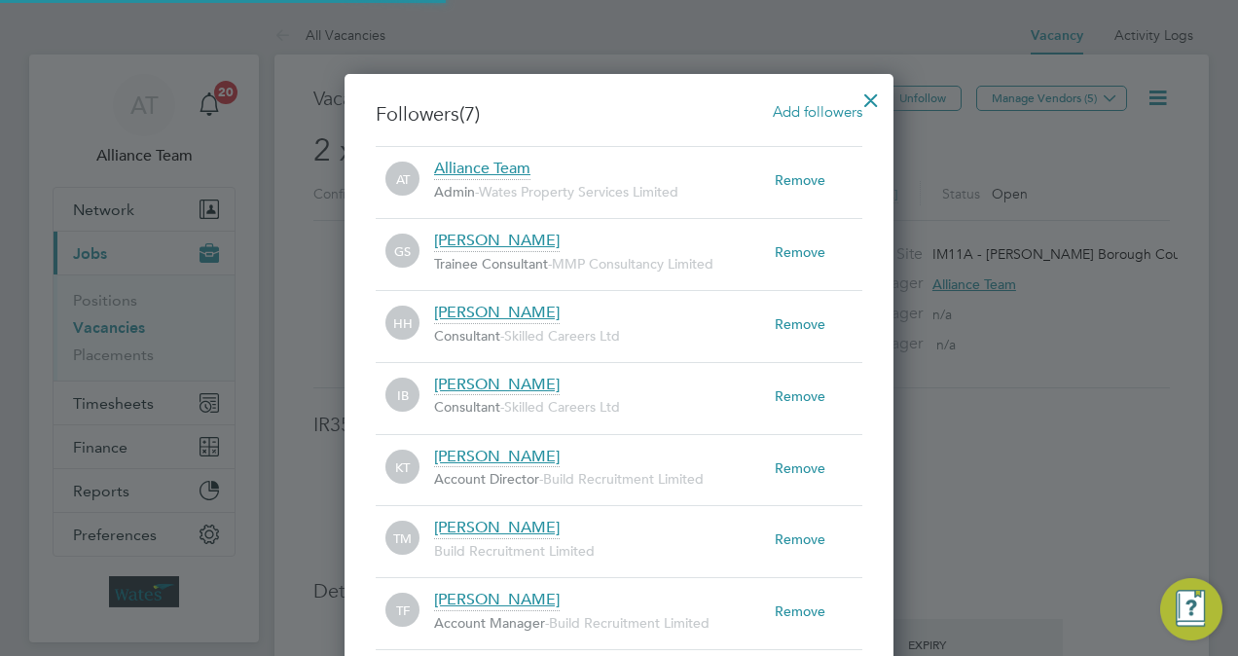
click at [867, 92] on div at bounding box center [870, 95] width 35 height 35
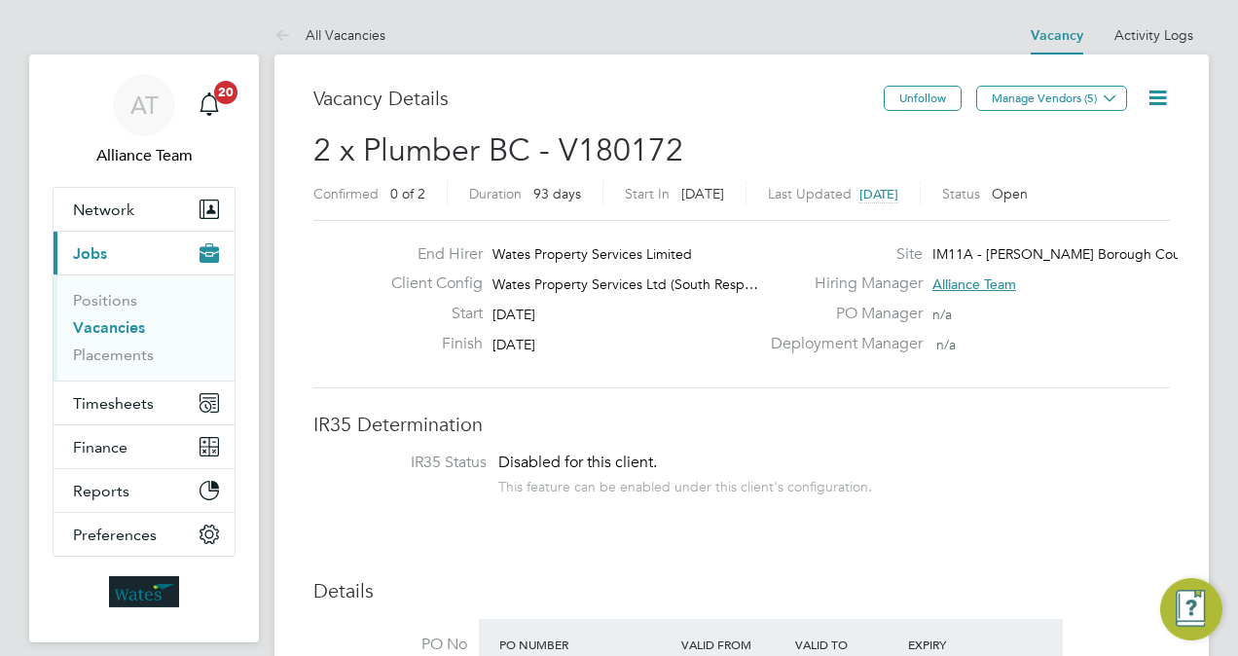
click at [130, 341] on li "Vacancies" at bounding box center [146, 331] width 146 height 27
click at [130, 346] on link "Placements" at bounding box center [113, 354] width 81 height 18
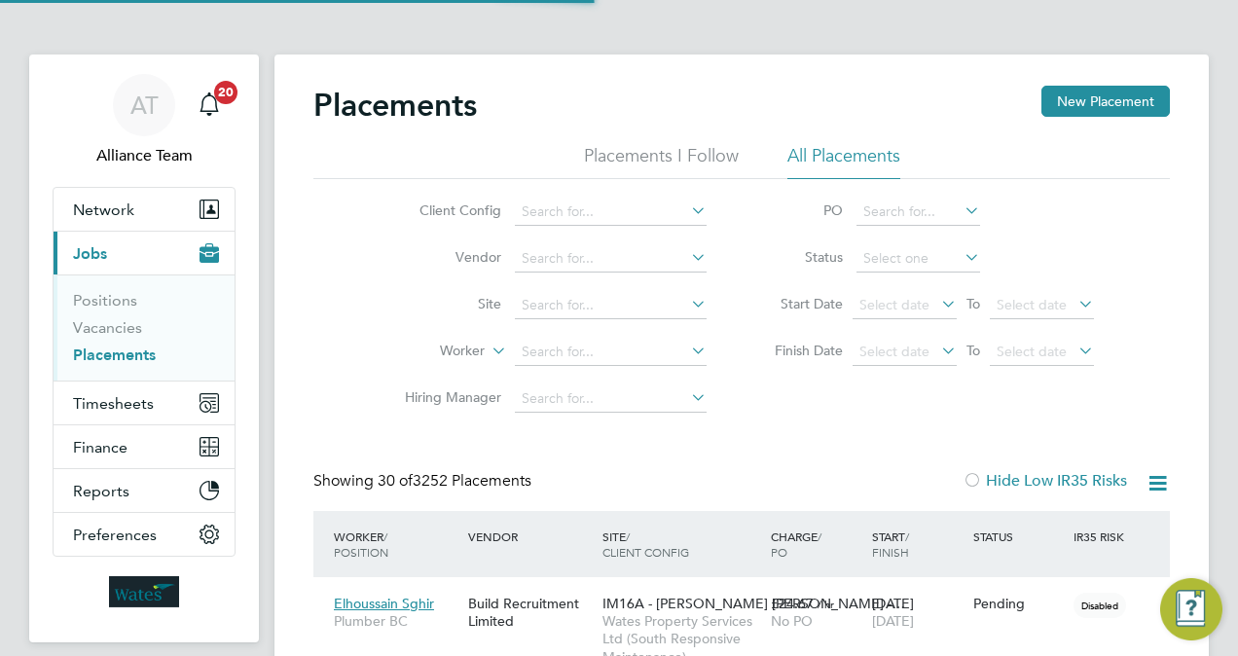
scroll to position [74, 135]
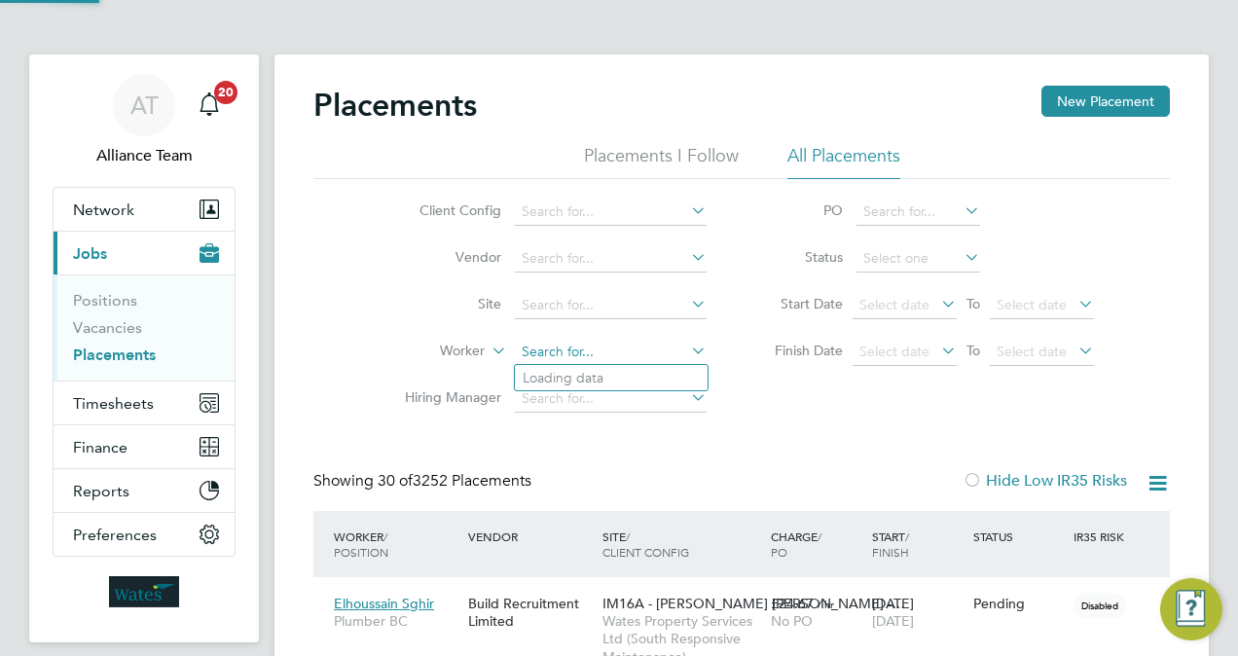
click at [581, 350] on input at bounding box center [611, 352] width 192 height 27
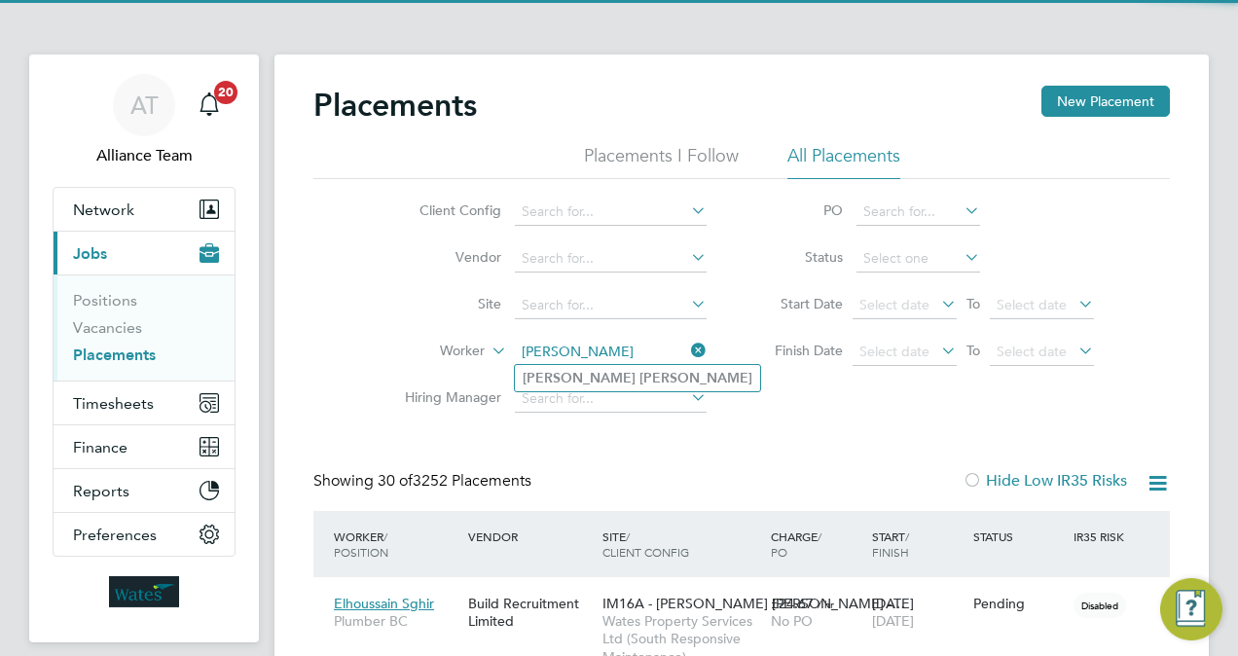
click at [609, 372] on li "Matt Davies" at bounding box center [637, 378] width 245 height 26
type input "Matt Davies"
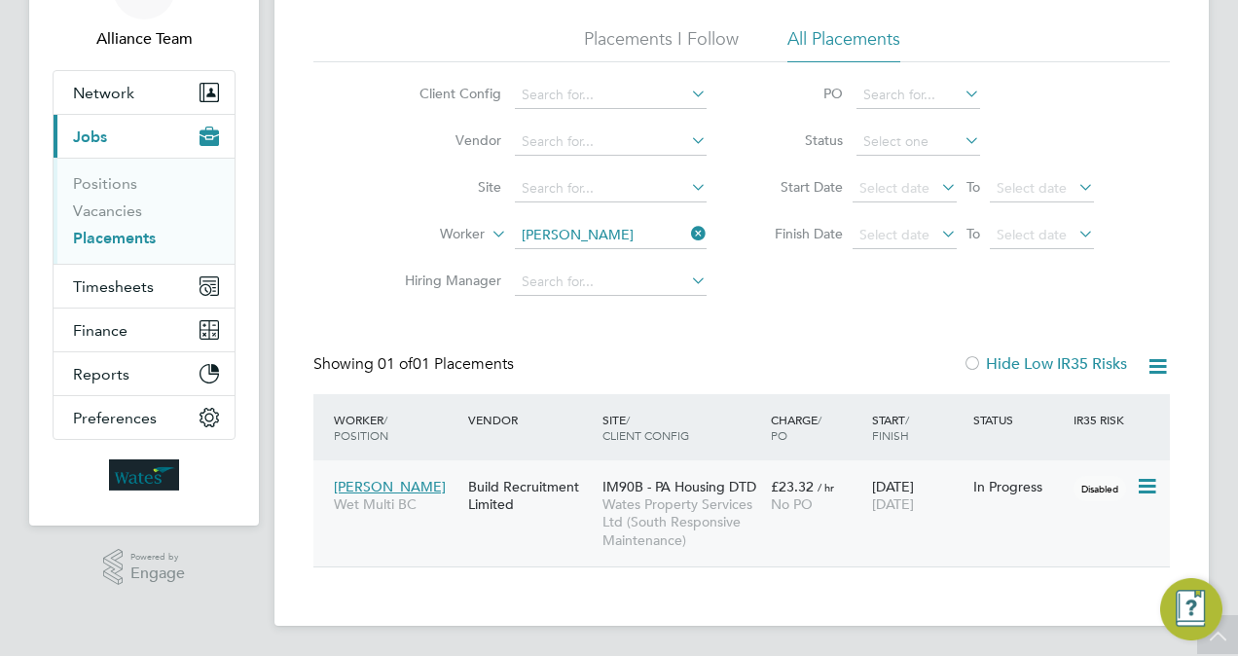
click at [736, 498] on span "Wates Property Services Ltd (South Responsive Maintenance)" at bounding box center [681, 522] width 159 height 54
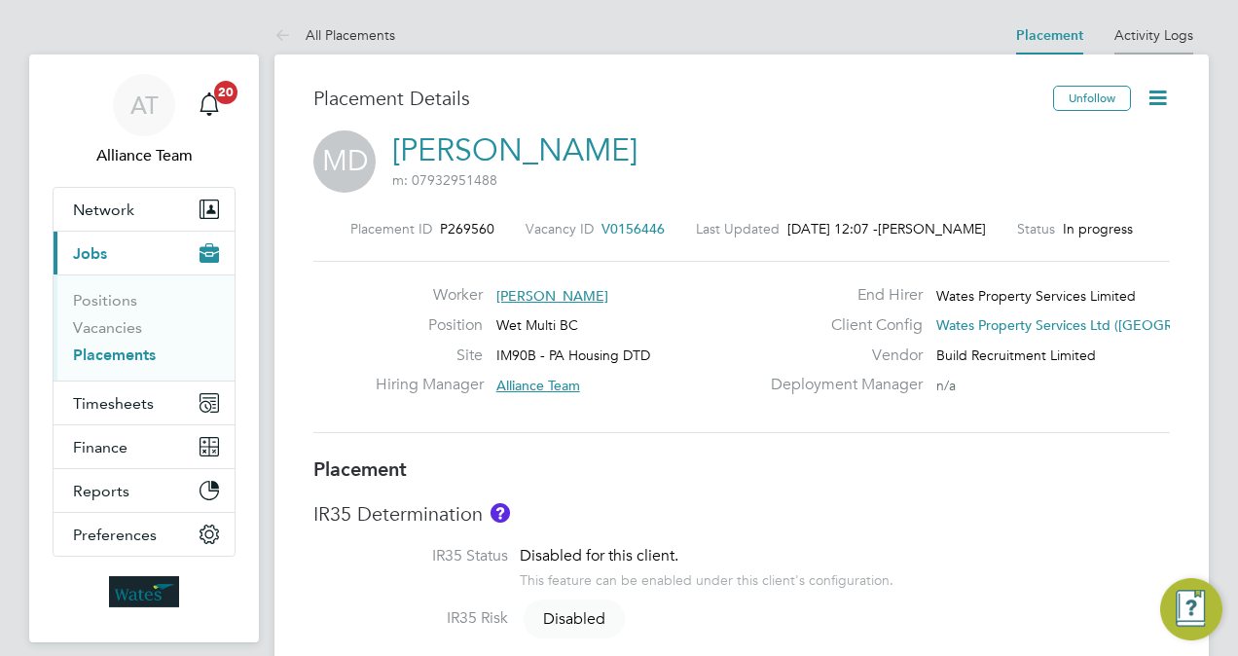
click at [1139, 33] on link "Activity Logs" at bounding box center [1153, 35] width 79 height 18
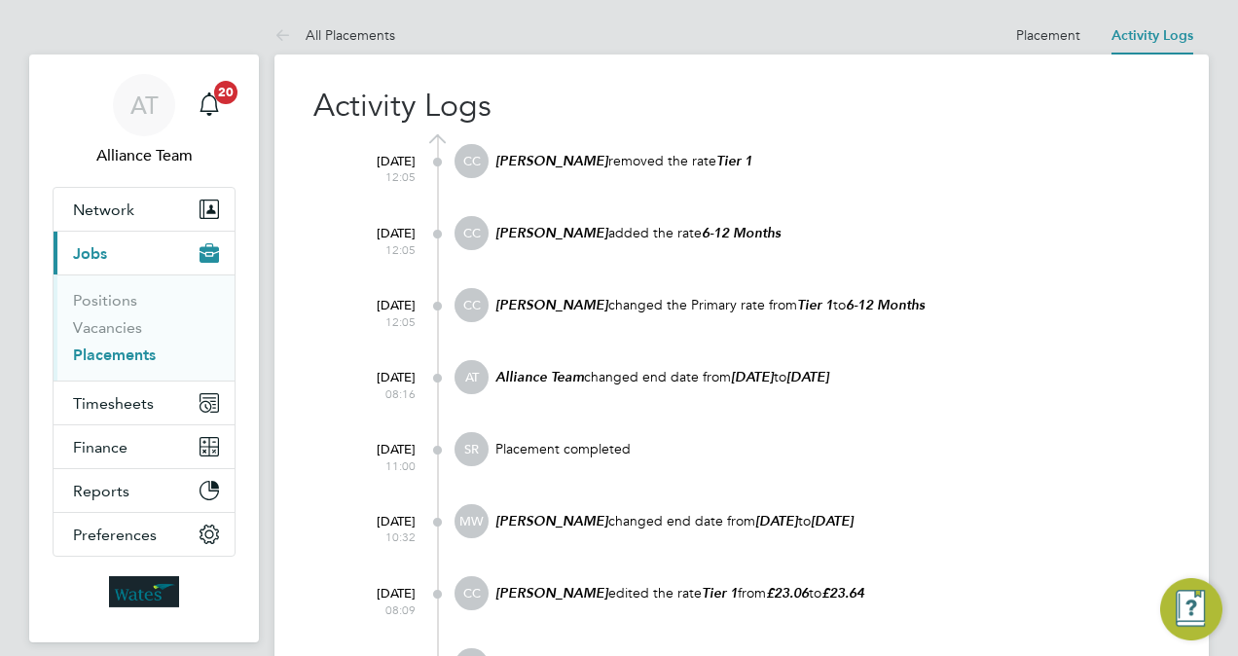
click at [123, 357] on link "Placements" at bounding box center [114, 354] width 83 height 18
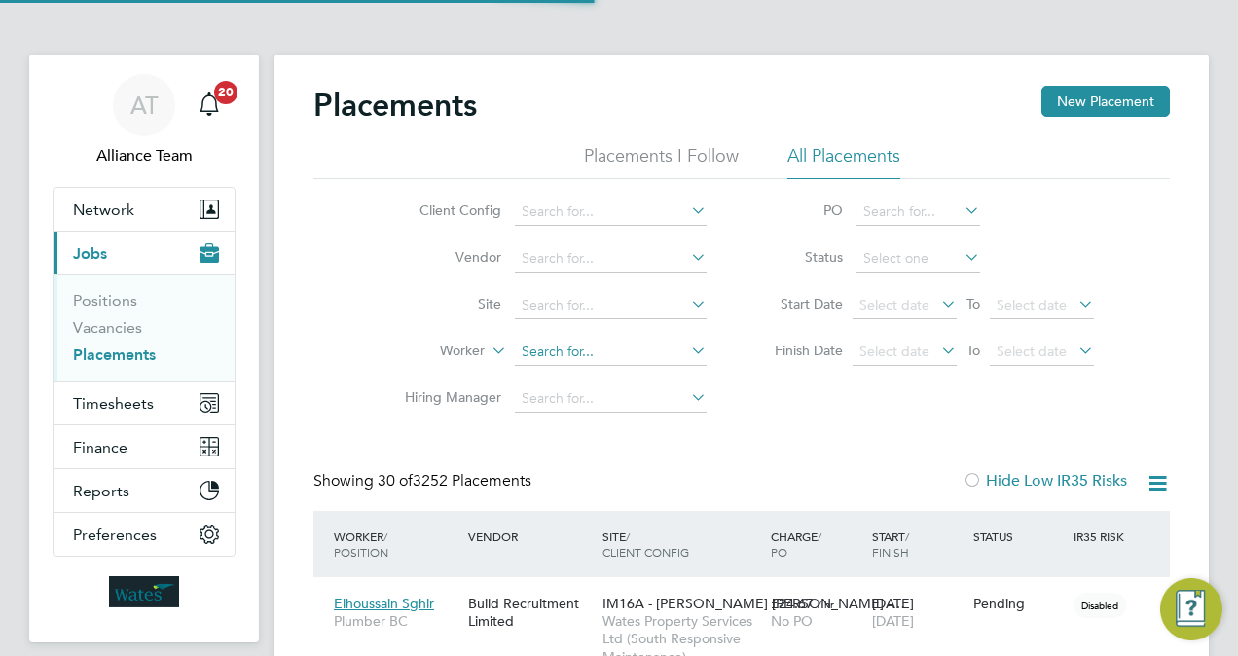
click at [586, 349] on input at bounding box center [611, 352] width 192 height 27
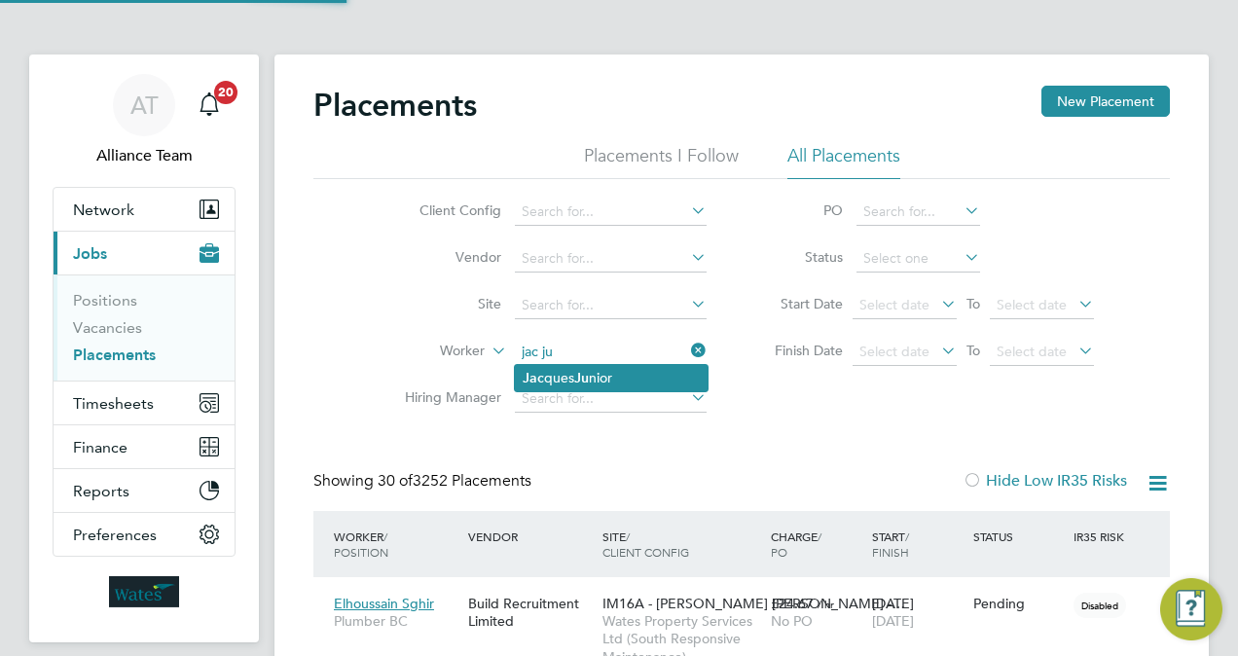
click at [596, 383] on li "Jac ques Ju nior" at bounding box center [611, 378] width 193 height 26
type input "[PERSON_NAME]"
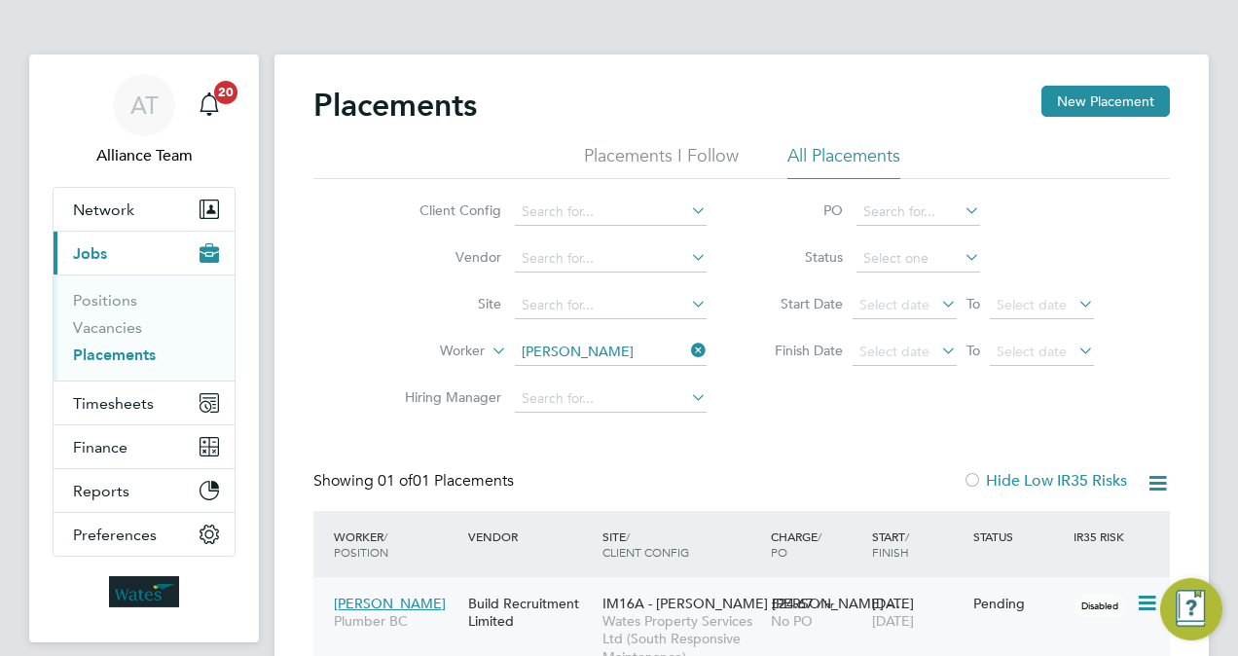
click at [682, 627] on span "Wates Property Services Ltd (South Responsive Maintenance)" at bounding box center [681, 639] width 159 height 54
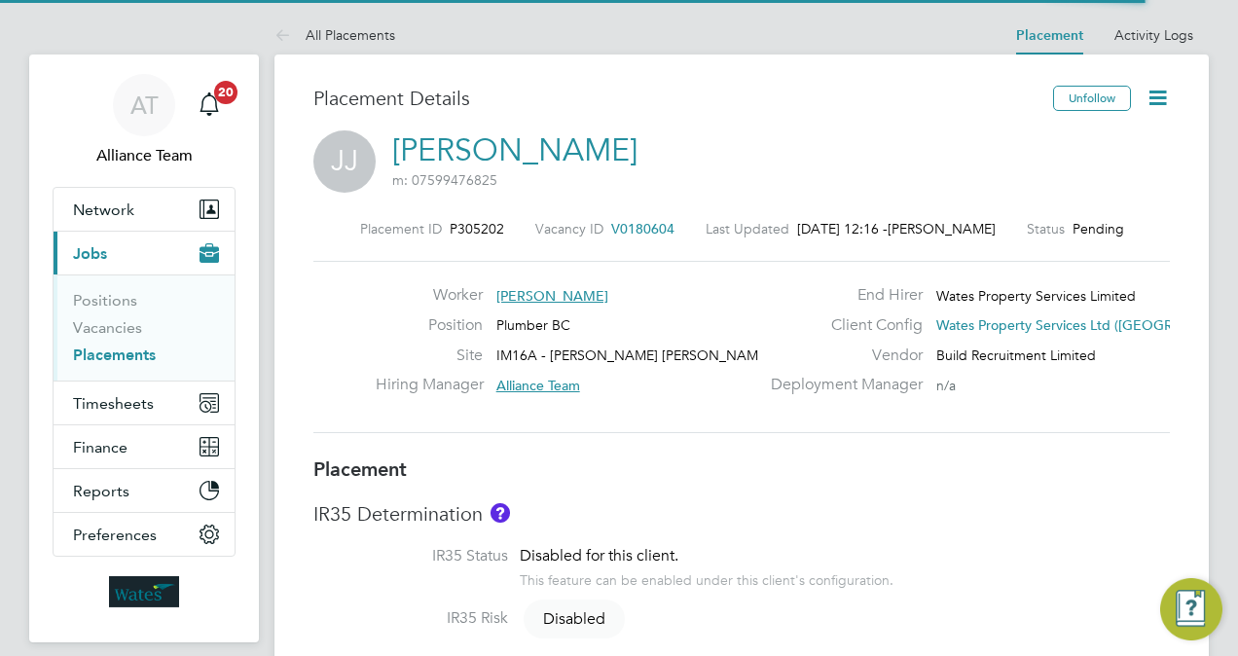
click at [534, 153] on link "[PERSON_NAME]" at bounding box center [514, 150] width 245 height 38
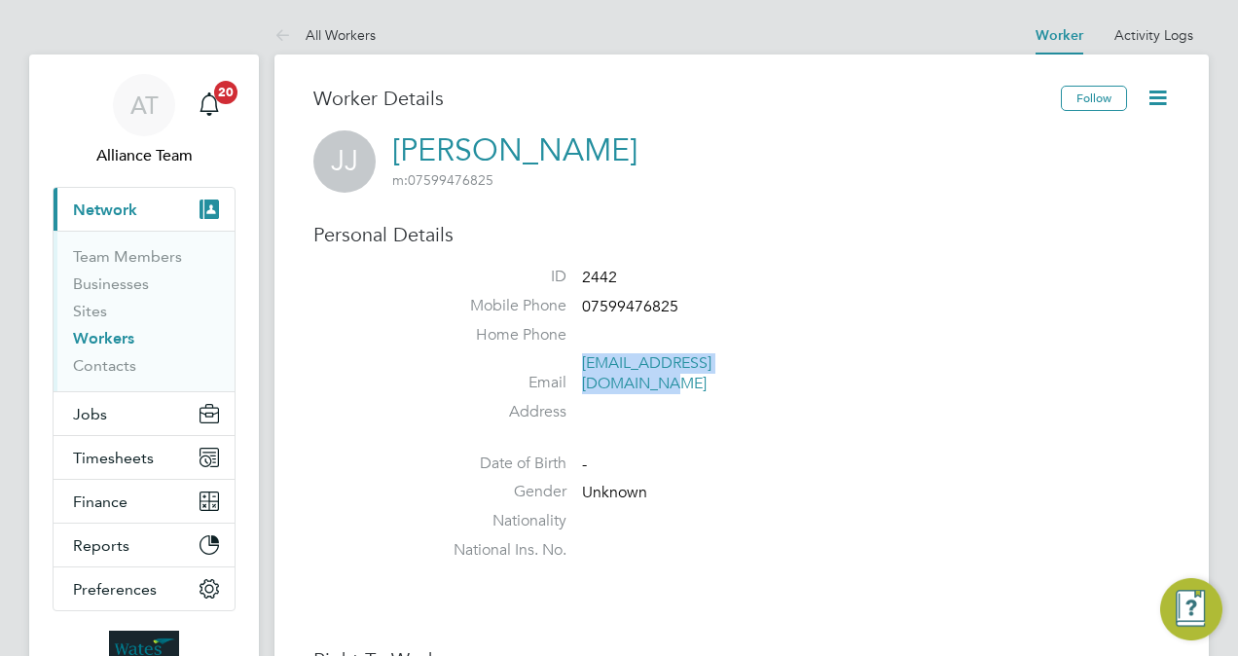
drag, startPoint x: 809, startPoint y: 364, endPoint x: 586, endPoint y: 360, distance: 223.8
click at [586, 360] on li "Email [EMAIL_ADDRESS][DOMAIN_NAME]" at bounding box center [799, 377] width 739 height 48
copy link "[EMAIL_ADDRESS][DOMAIN_NAME]"
